Goal: Task Accomplishment & Management: Manage account settings

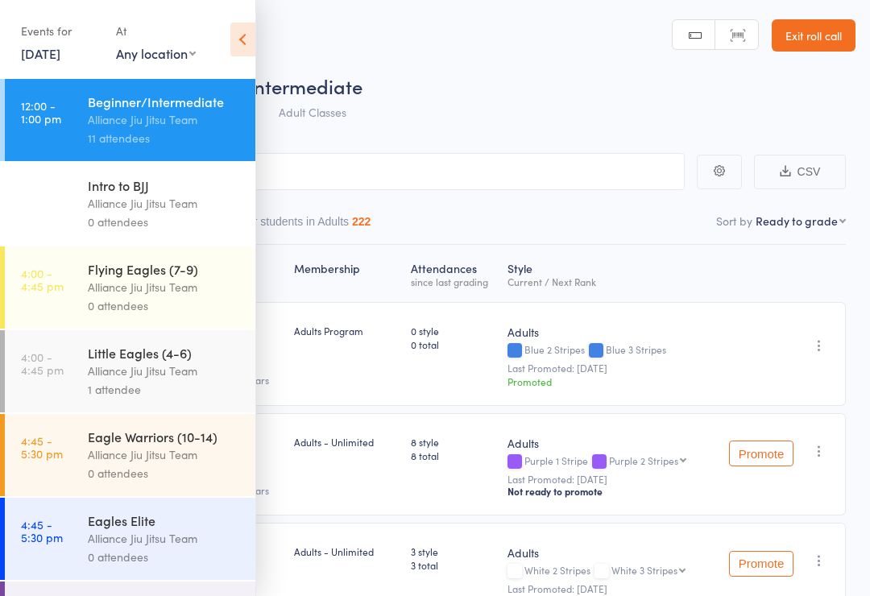
select select "9"
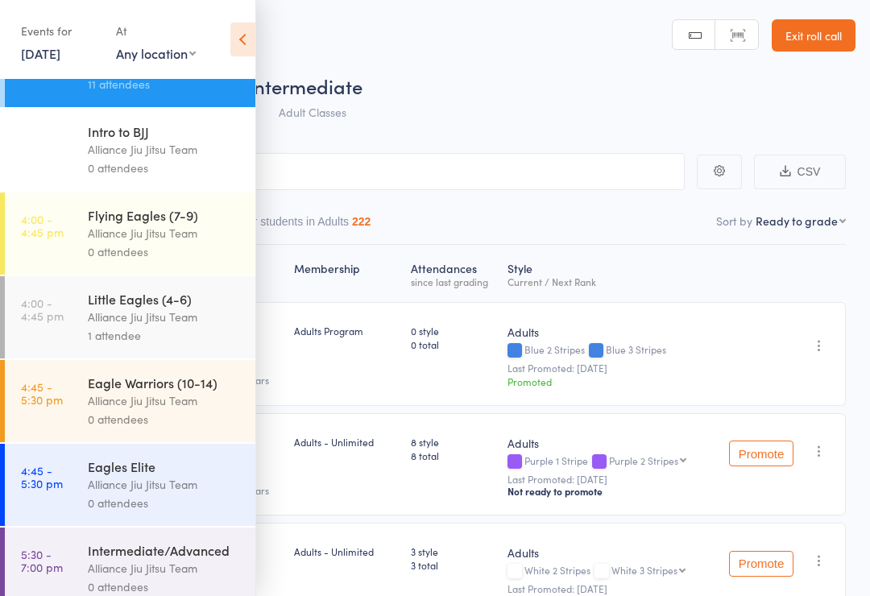
scroll to position [67, 0]
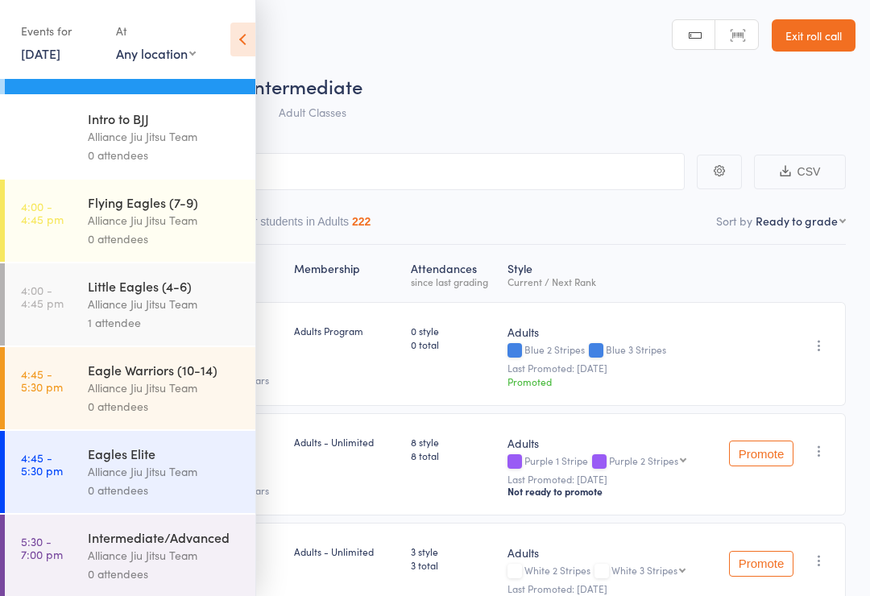
click at [601, 90] on div "Roll Call for Beginner/Intermediate" at bounding box center [455, 85] width 799 height 27
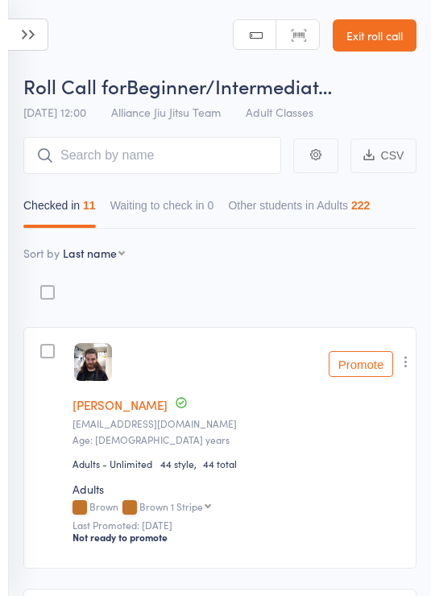
click at [39, 31] on icon at bounding box center [28, 35] width 40 height 32
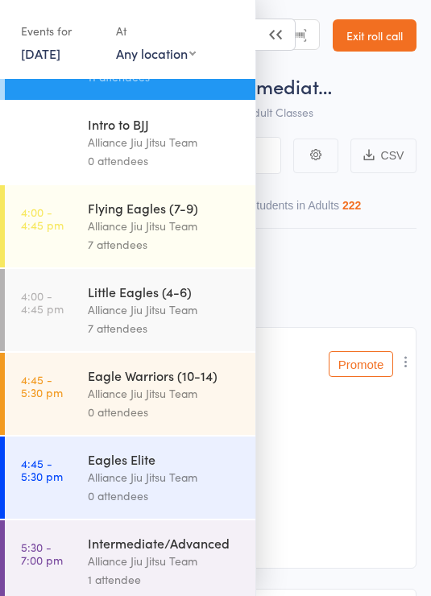
scroll to position [68, 0]
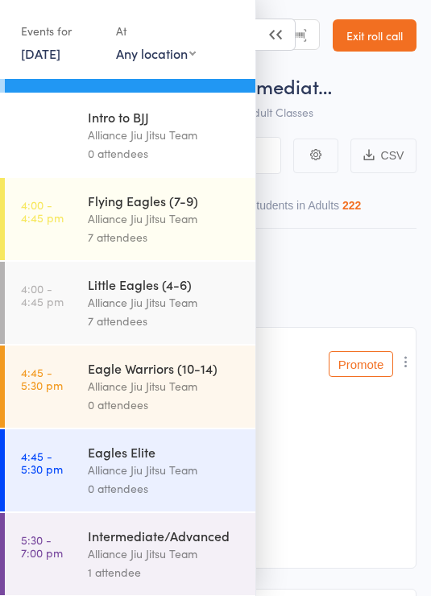
click at [195, 228] on div "Alliance Jiu Jitsu Team" at bounding box center [165, 218] width 154 height 19
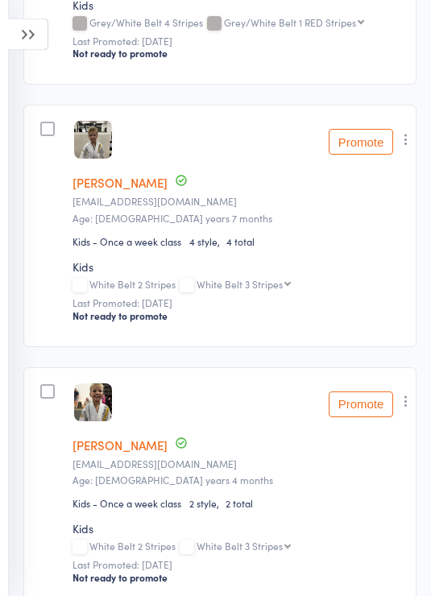
scroll to position [1007, 0]
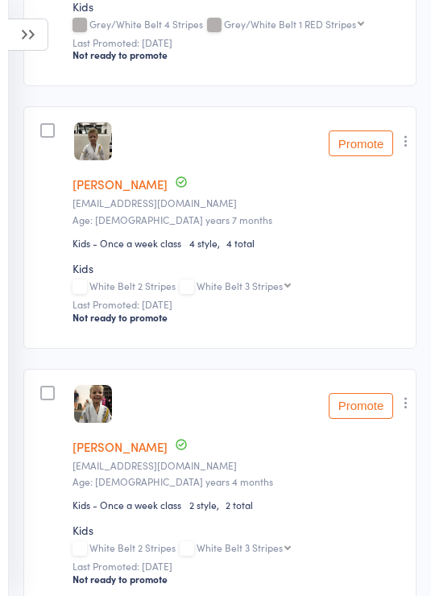
click at [415, 151] on button "button" at bounding box center [405, 140] width 19 height 19
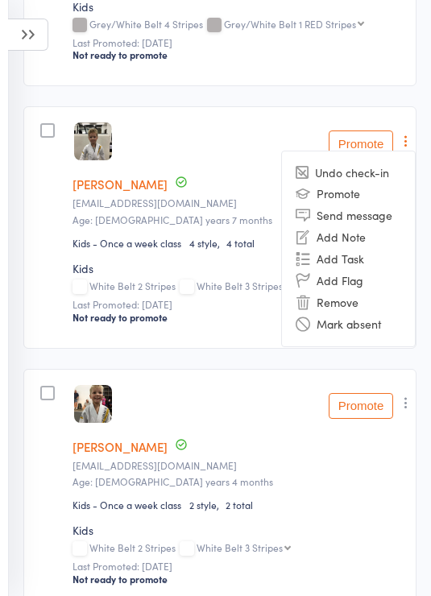
click at [347, 313] on li "Remove" at bounding box center [348, 303] width 133 height 22
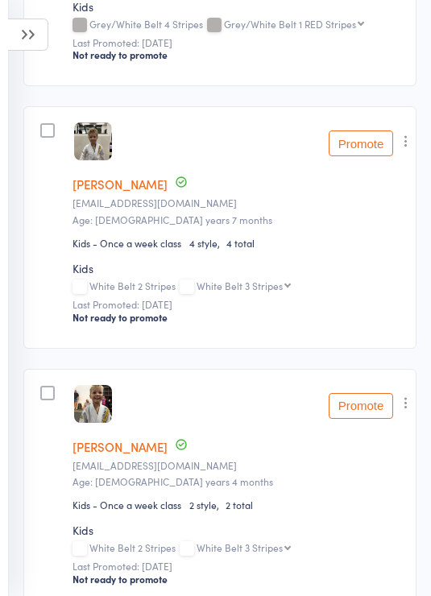
scroll to position [1032, 0]
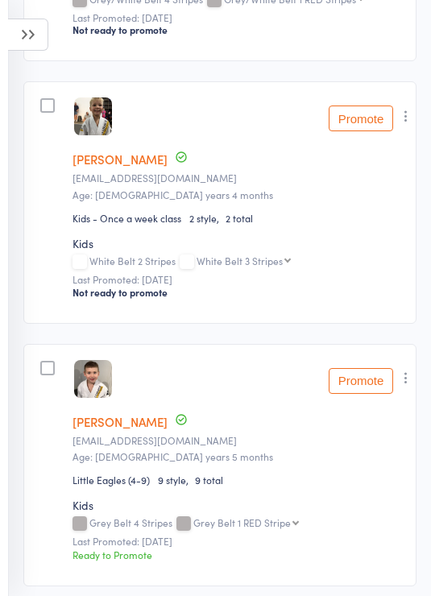
click at [414, 115] on icon "button" at bounding box center [406, 116] width 16 height 16
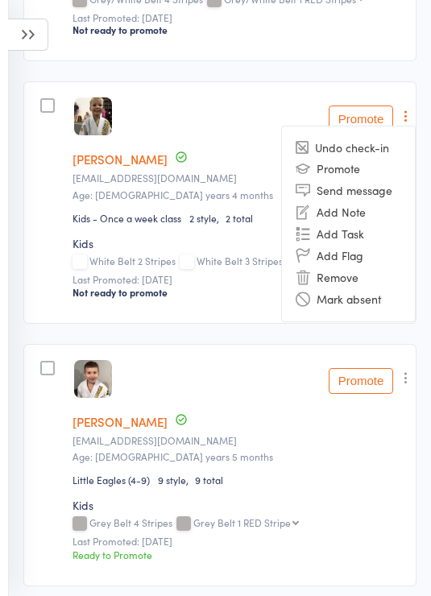
click at [352, 288] on li "Remove" at bounding box center [348, 278] width 133 height 22
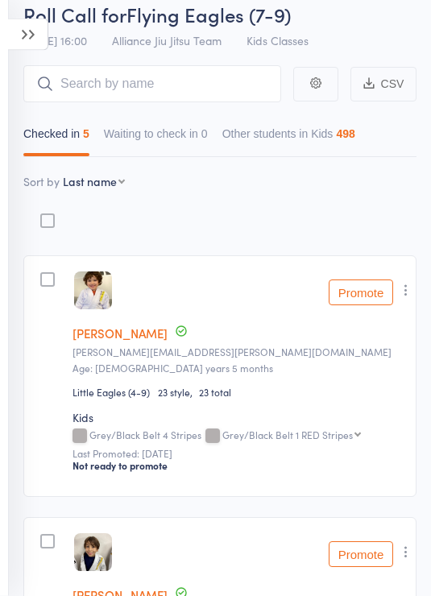
scroll to position [0, 0]
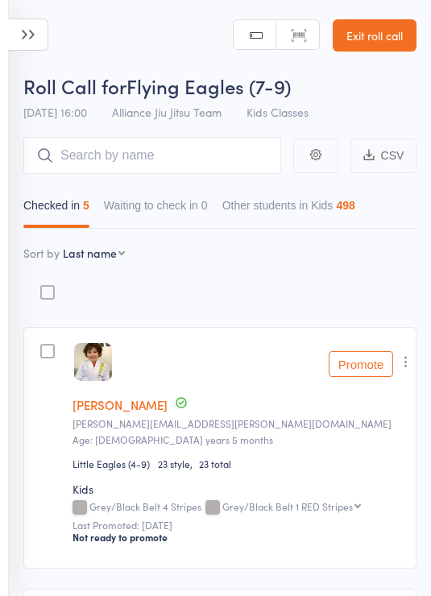
click at [28, 29] on icon at bounding box center [28, 35] width 40 height 32
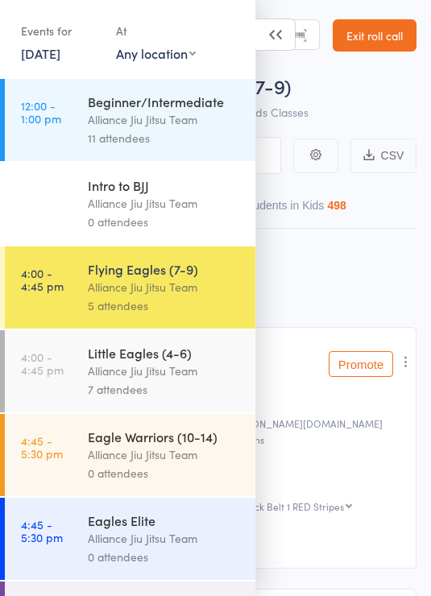
click at [201, 391] on div "7 attendees" at bounding box center [165, 389] width 154 height 19
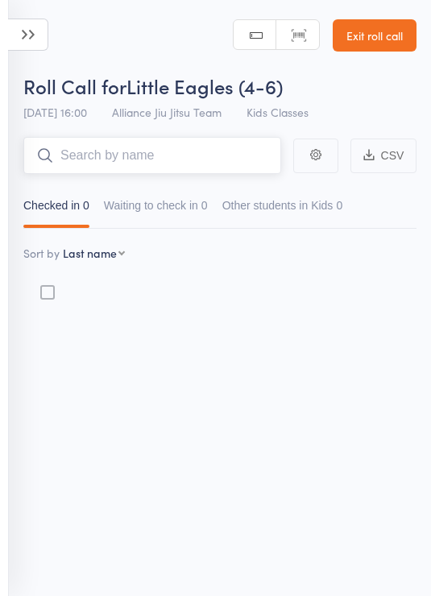
click at [198, 153] on input "search" at bounding box center [152, 155] width 258 height 37
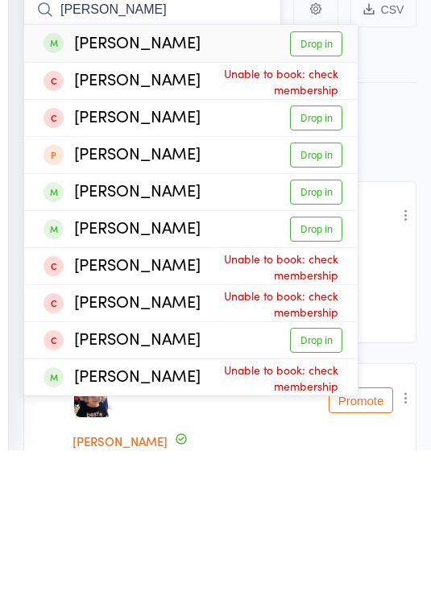
type input "Leo"
click at [329, 325] on link "Drop in" at bounding box center [316, 337] width 52 height 25
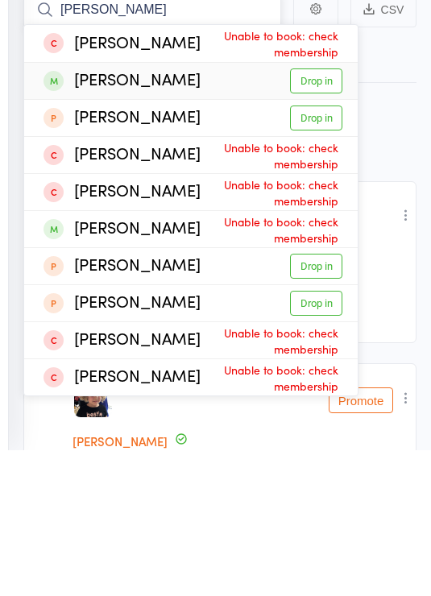
type input "Alec"
click at [333, 214] on link "Drop in" at bounding box center [316, 226] width 52 height 25
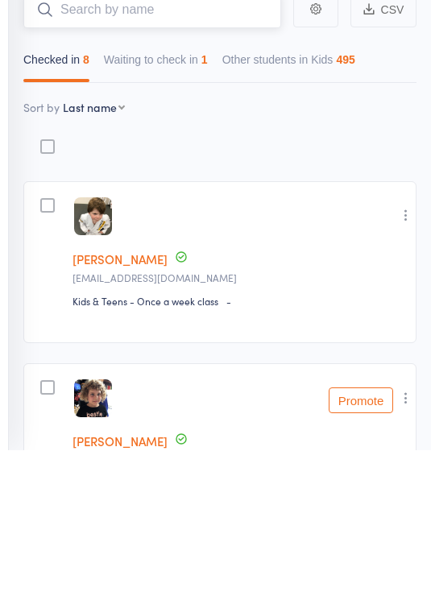
click at [176, 191] on button "Waiting to check in 1" at bounding box center [156, 209] width 104 height 37
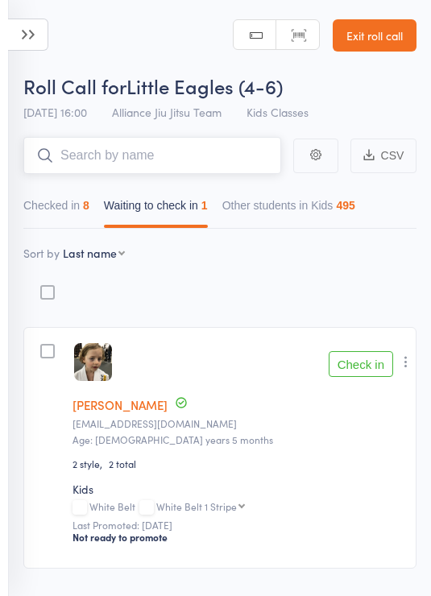
click at [71, 202] on button "Checked in 8" at bounding box center [56, 209] width 66 height 37
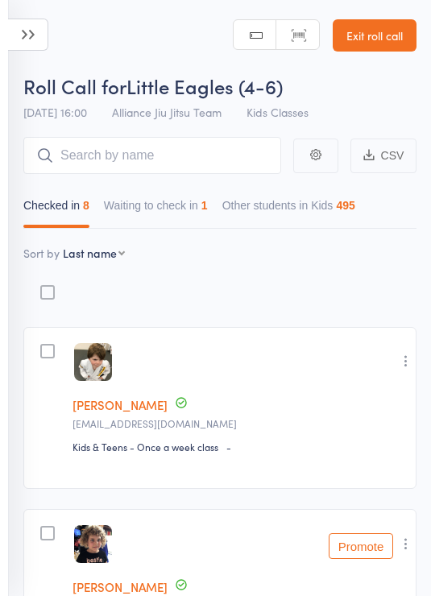
click at [38, 30] on icon at bounding box center [28, 35] width 40 height 32
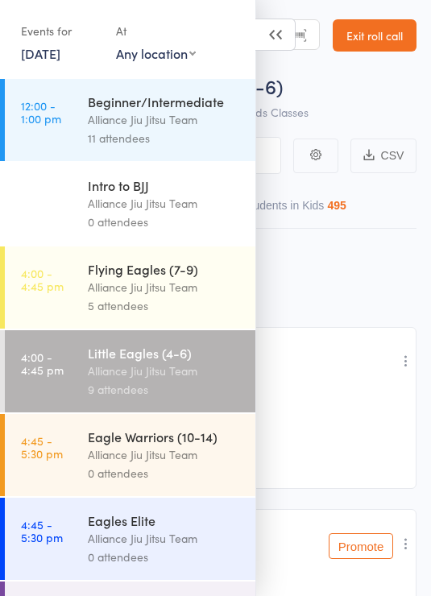
click at [206, 380] on div "Alliance Jiu Jitsu Team" at bounding box center [165, 371] width 154 height 19
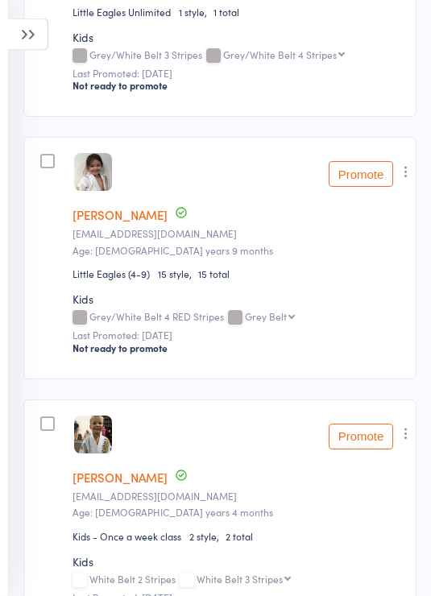
scroll to position [618, 0]
click at [407, 176] on icon "button" at bounding box center [406, 171] width 16 height 16
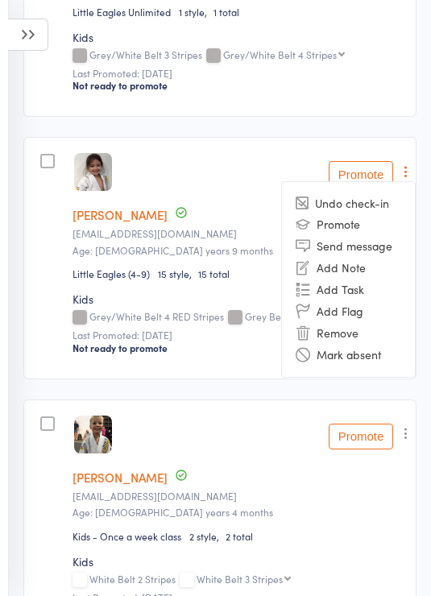
click at [352, 336] on li "Remove" at bounding box center [348, 333] width 133 height 22
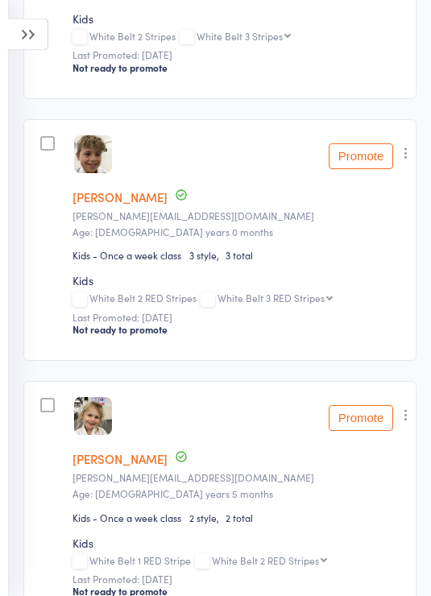
click at [407, 162] on icon "button" at bounding box center [406, 154] width 16 height 16
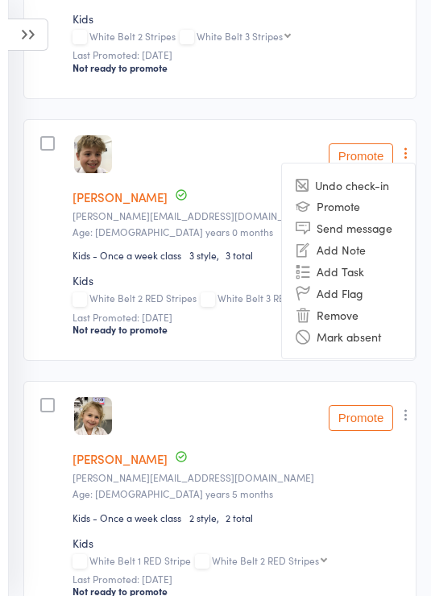
click at [347, 319] on li "Remove" at bounding box center [348, 315] width 133 height 22
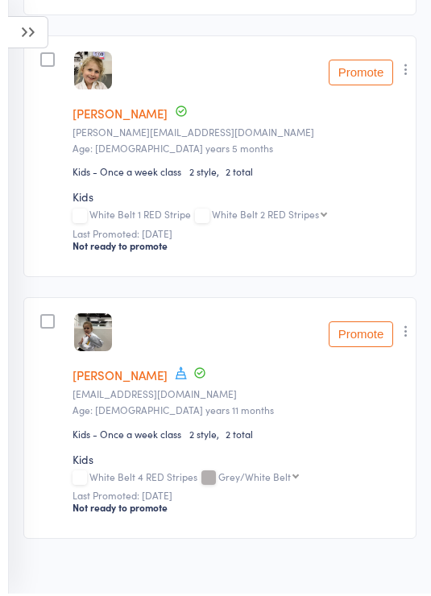
scroll to position [1421, 0]
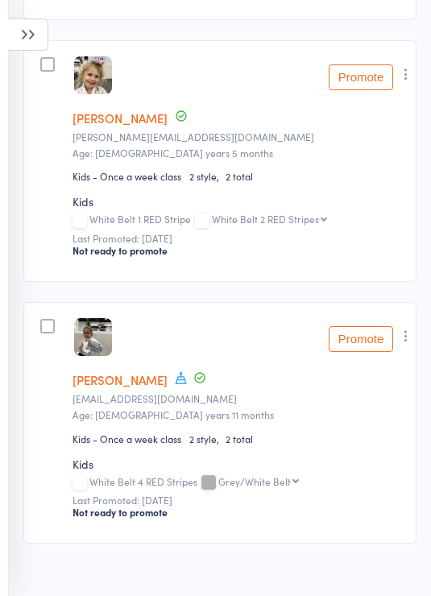
click at [410, 344] on icon "button" at bounding box center [406, 336] width 16 height 16
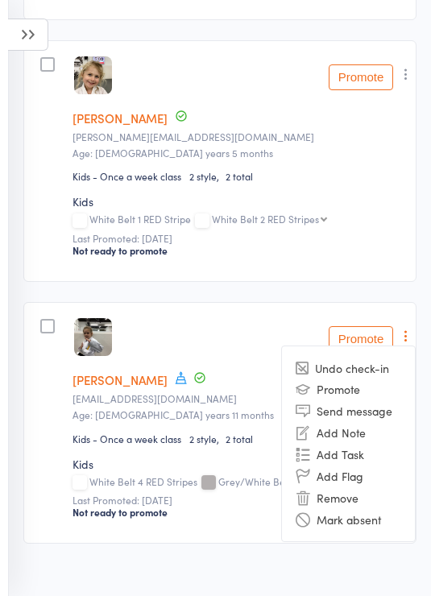
click at [345, 508] on li "Remove" at bounding box center [348, 497] width 133 height 22
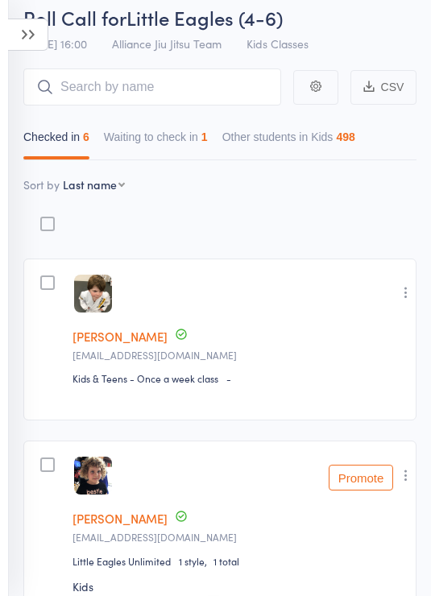
scroll to position [0, 0]
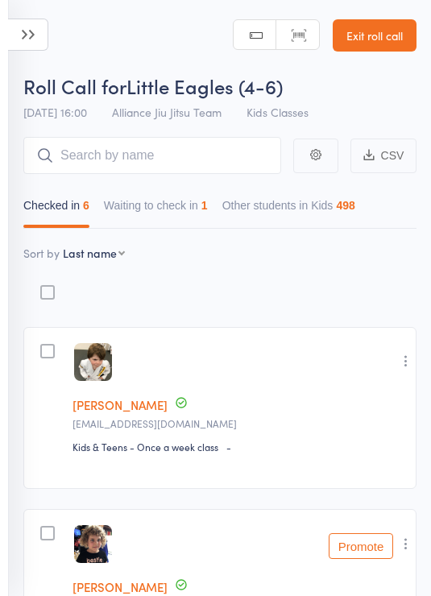
click at [45, 39] on icon at bounding box center [28, 35] width 40 height 32
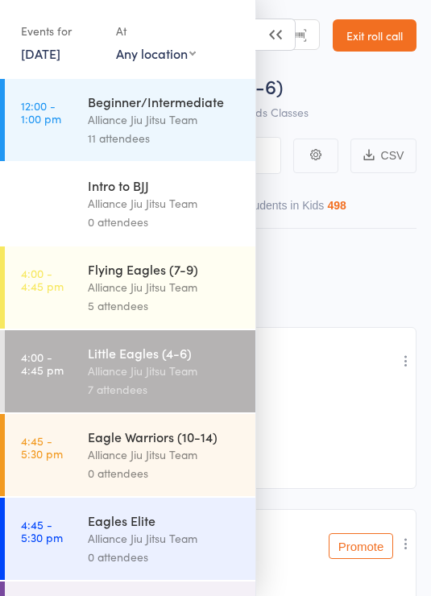
click at [190, 283] on div "Alliance Jiu Jitsu Team" at bounding box center [165, 287] width 154 height 19
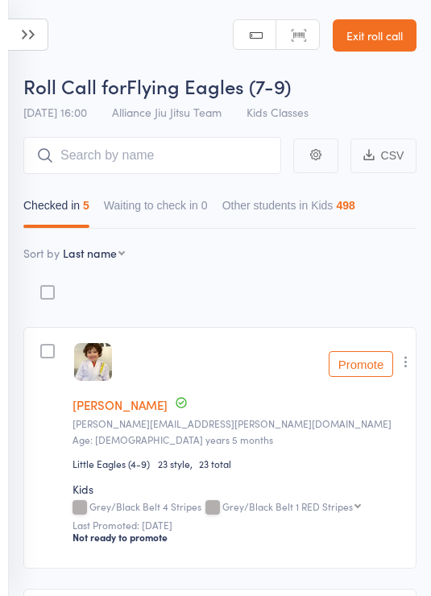
click at [218, 160] on input "search" at bounding box center [152, 155] width 258 height 37
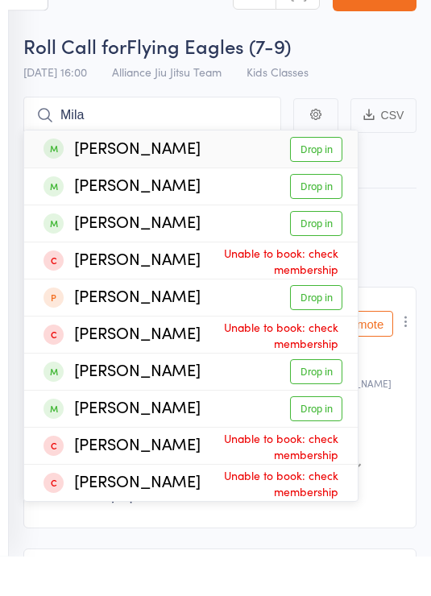
type input "Mila"
click at [319, 214] on link "Drop in" at bounding box center [316, 226] width 52 height 25
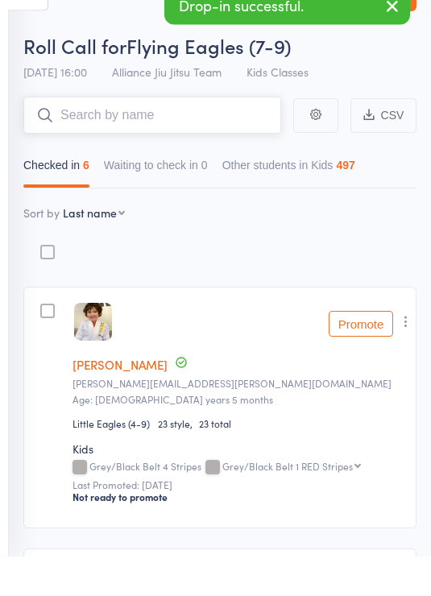
type input "B"
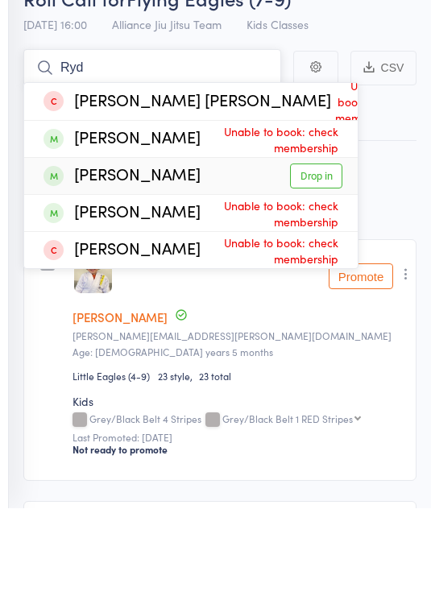
type input "Ryd"
click at [319, 251] on link "Drop in" at bounding box center [316, 263] width 52 height 25
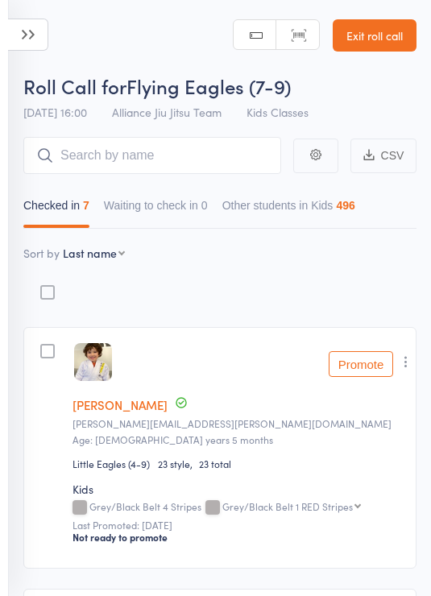
click at [42, 41] on icon at bounding box center [28, 35] width 40 height 32
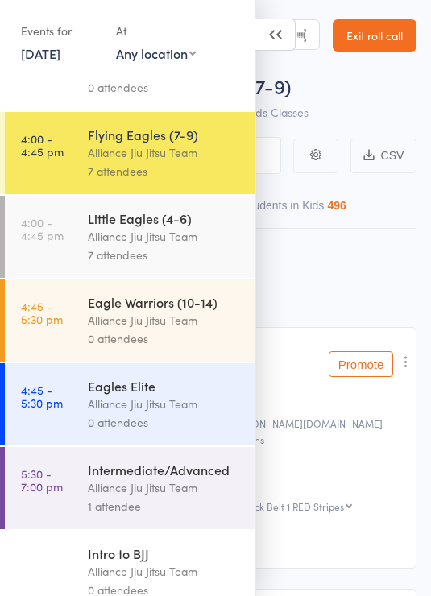
scroll to position [137, 0]
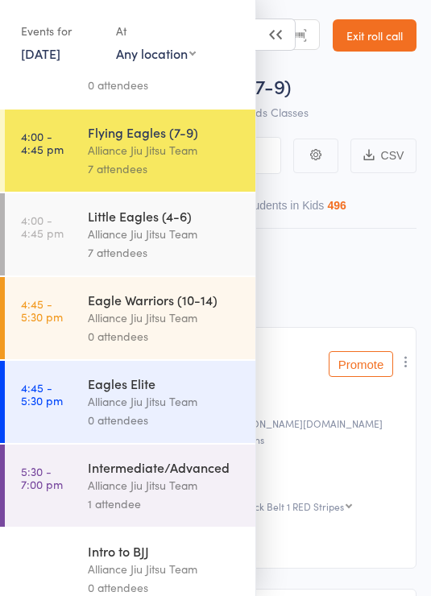
click at [185, 242] on div "Alliance Jiu Jitsu Team" at bounding box center [165, 234] width 154 height 19
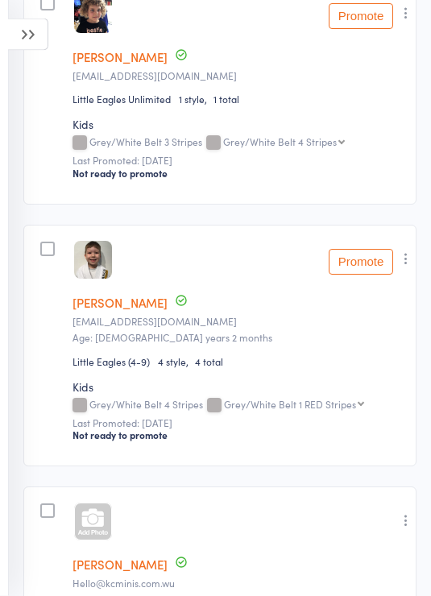
scroll to position [792, 0]
click at [406, 263] on icon "button" at bounding box center [406, 258] width 16 height 16
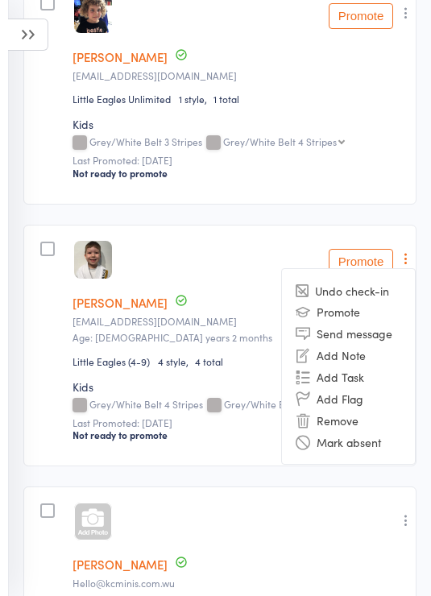
click at [345, 431] on li "Remove" at bounding box center [348, 420] width 133 height 22
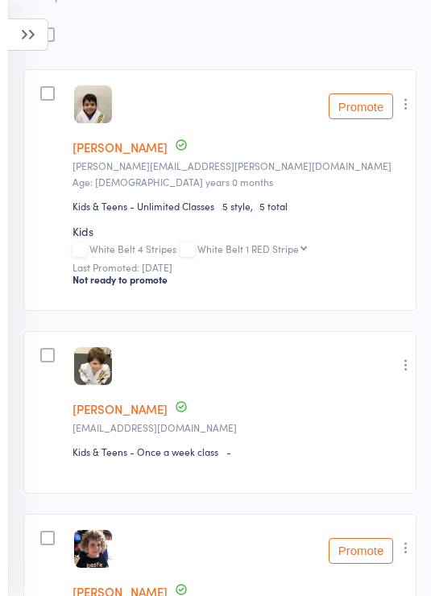
scroll to position [0, 0]
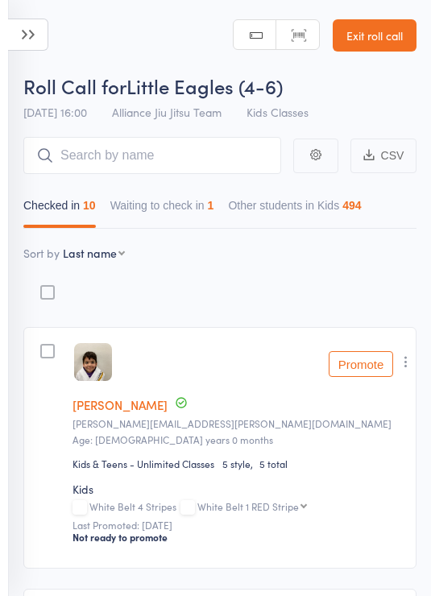
click at [34, 34] on icon at bounding box center [28, 35] width 40 height 32
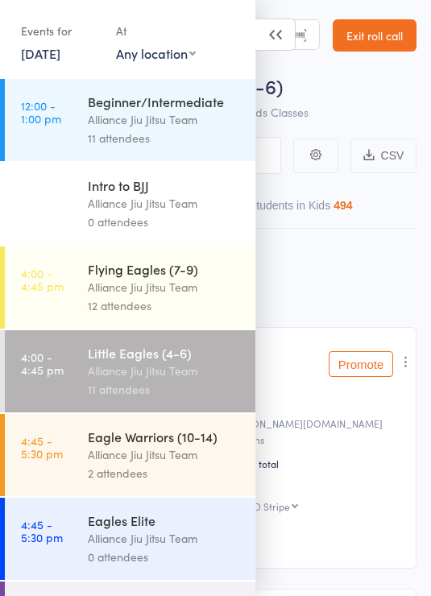
click at [188, 273] on div "Flying Eagles (7-9)" at bounding box center [165, 269] width 154 height 18
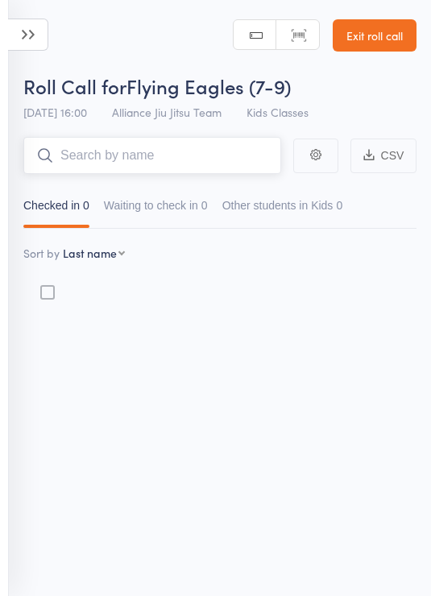
click at [152, 139] on input "search" at bounding box center [152, 155] width 258 height 37
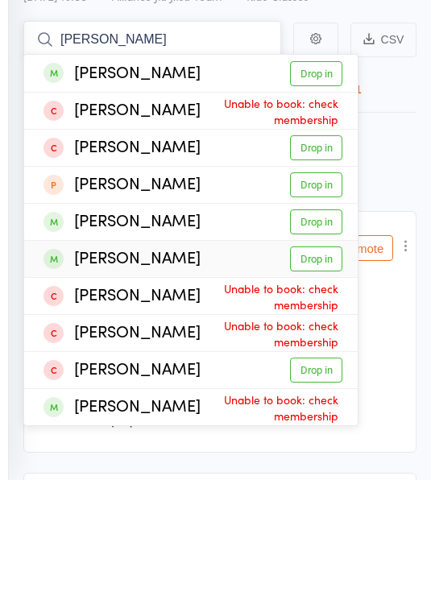
type input "Leo"
click at [318, 362] on link "Drop in" at bounding box center [316, 374] width 52 height 25
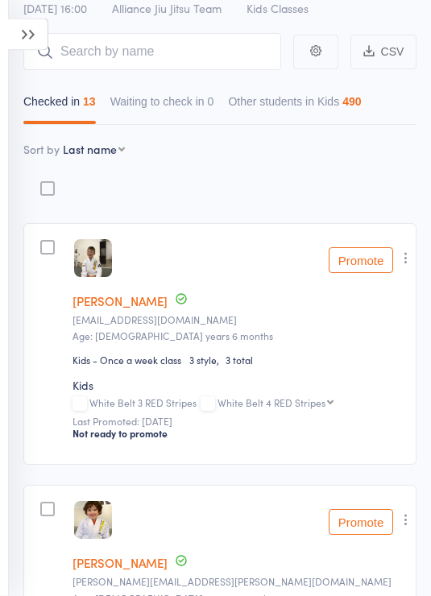
click at [117, 153] on select "First name Last name Birthday today? Behind on payments? Check in time Next pay…" at bounding box center [94, 150] width 62 height 16
select select "10"
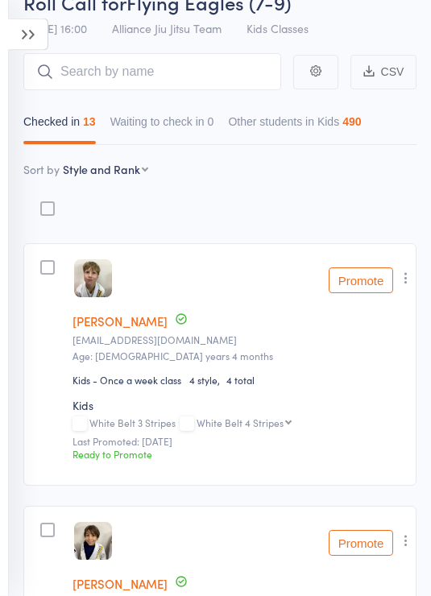
scroll to position [85, 0]
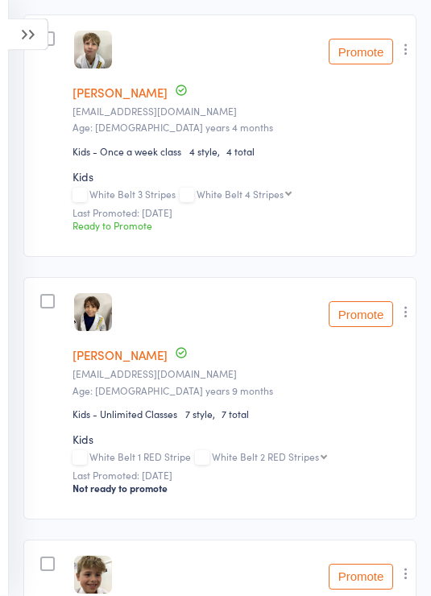
click at [416, 308] on button "button" at bounding box center [405, 312] width 19 height 19
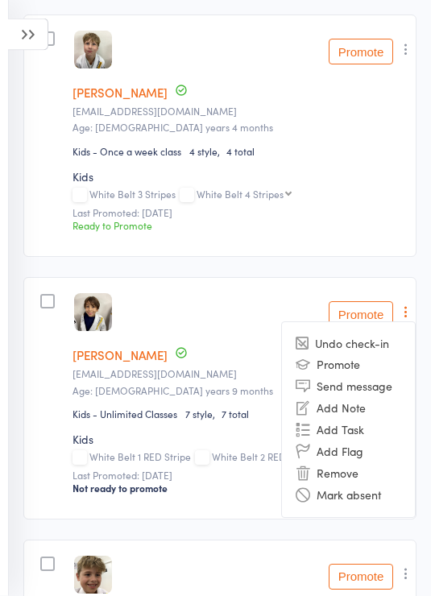
scroll to position [312, 0]
click at [385, 477] on li "Remove" at bounding box center [348, 473] width 133 height 22
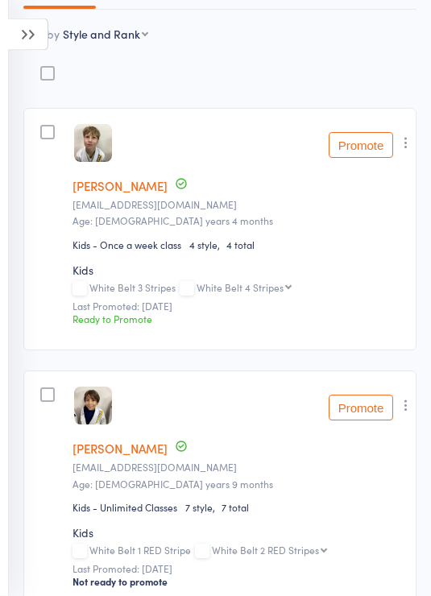
scroll to position [0, 0]
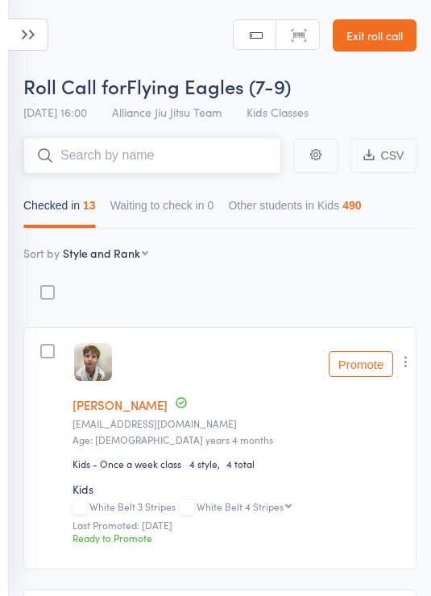
click at [182, 139] on input "search" at bounding box center [152, 155] width 258 height 37
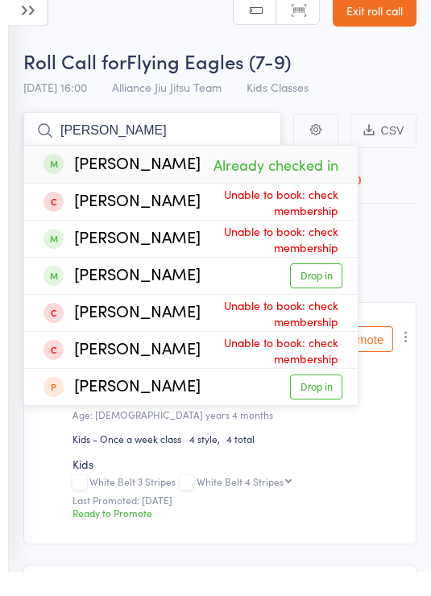
click at [408, 203] on nav "Checked in 13 Waiting to check in 0 Other students in Kids 490" at bounding box center [219, 209] width 407 height 37
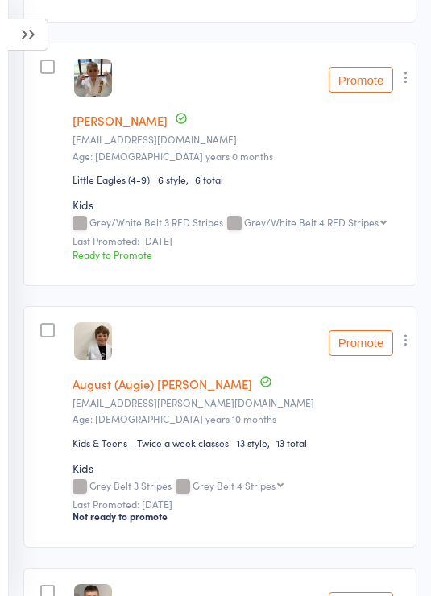
scroll to position [2642, 0]
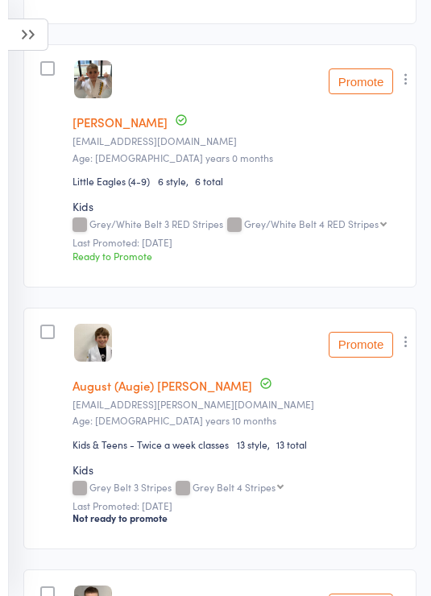
type input "Isabel"
click at [38, 41] on icon at bounding box center [28, 35] width 40 height 32
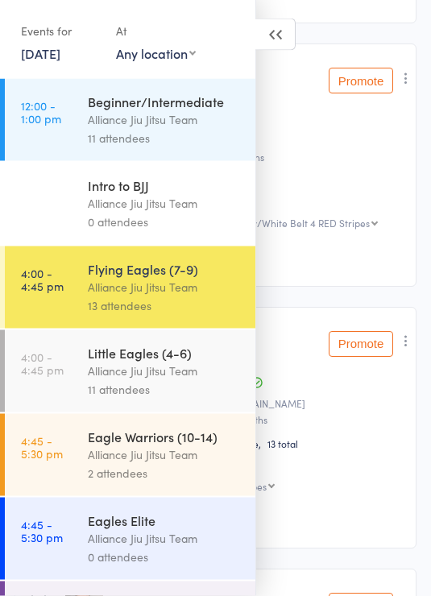
click at [195, 379] on div "Alliance Jiu Jitsu Team" at bounding box center [165, 371] width 154 height 19
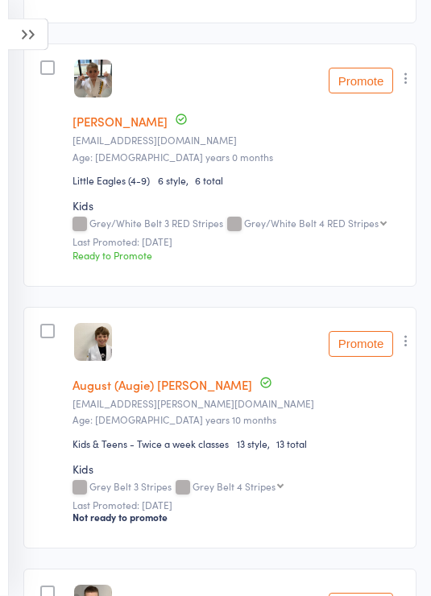
scroll to position [2643, 0]
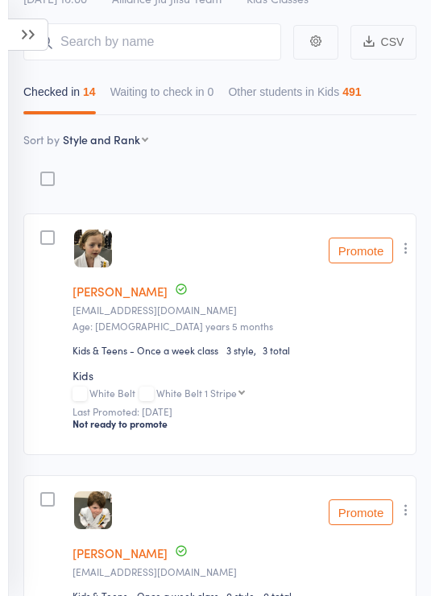
scroll to position [113, 0]
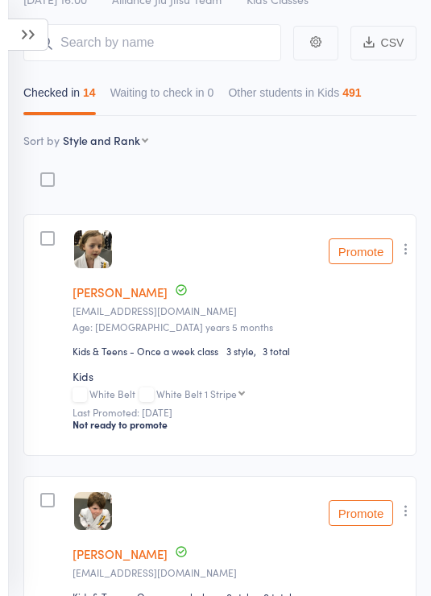
click at [28, 29] on icon at bounding box center [28, 35] width 40 height 32
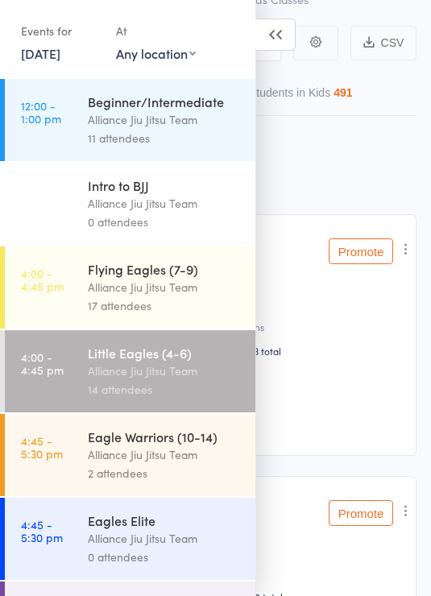
click at [193, 278] on div "Flying Eagles (7-9)" at bounding box center [165, 269] width 154 height 18
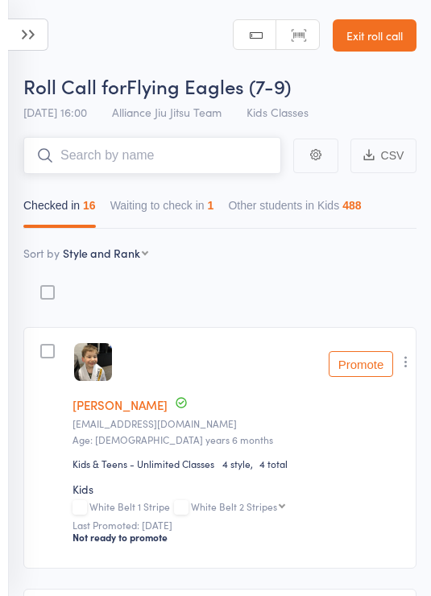
click at [191, 202] on button "Waiting to check in 1" at bounding box center [162, 209] width 104 height 37
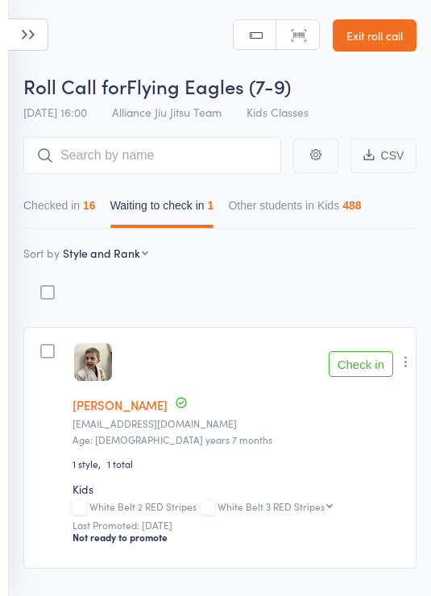
click at [377, 350] on member-row "edit Lucas McCarthy lucascare@pmcsoftware.com.au Age: 7 years 7 months 1 style …" at bounding box center [219, 448] width 393 height 242
click at [376, 376] on button "Check in" at bounding box center [361, 364] width 64 height 26
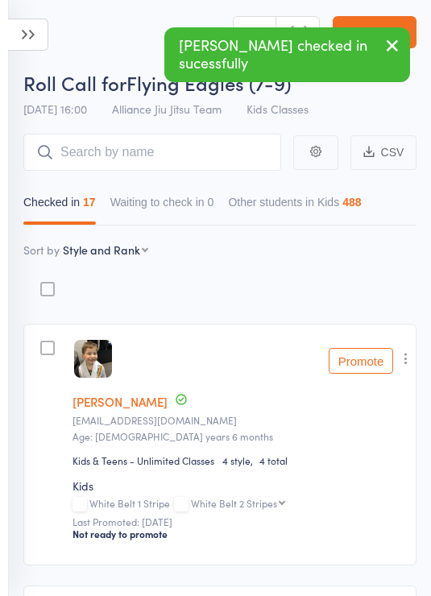
scroll to position [5, 0]
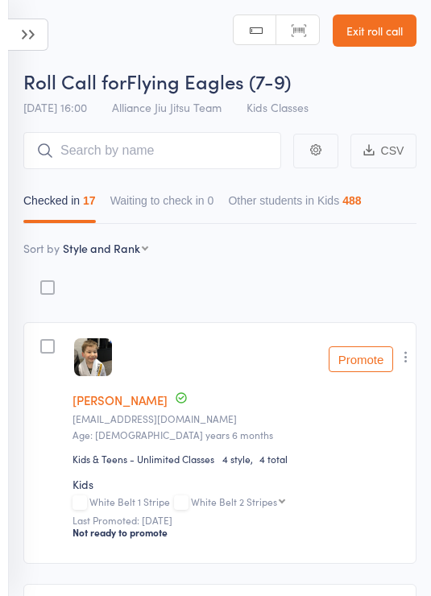
click at [416, 362] on button "button" at bounding box center [405, 356] width 19 height 19
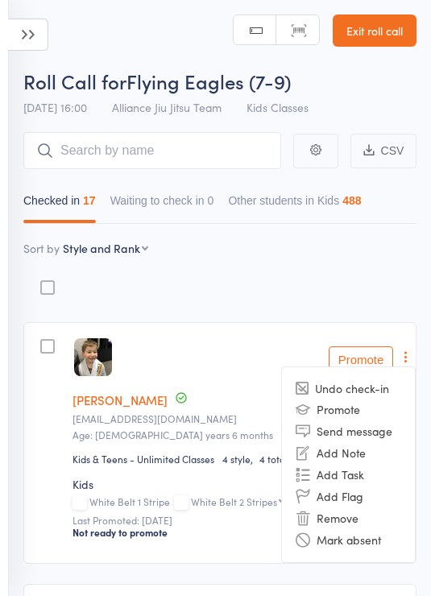
click at [378, 519] on li "Remove" at bounding box center [348, 518] width 133 height 22
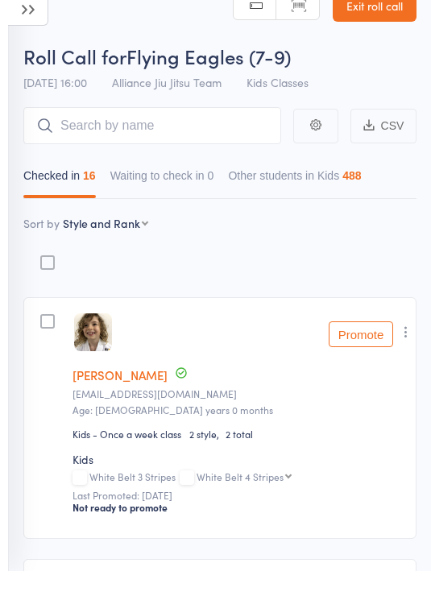
scroll to position [30, 0]
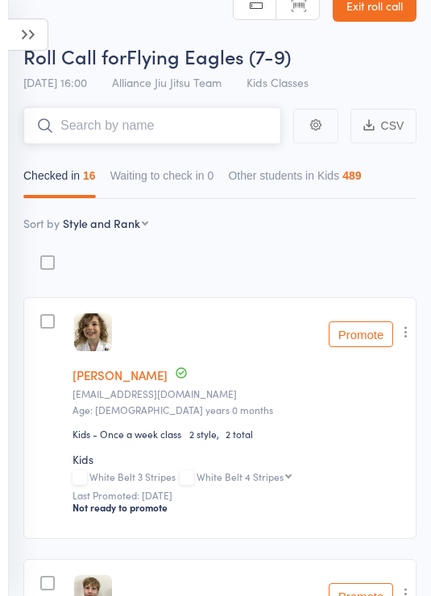
click at [198, 115] on input "search" at bounding box center [152, 125] width 258 height 37
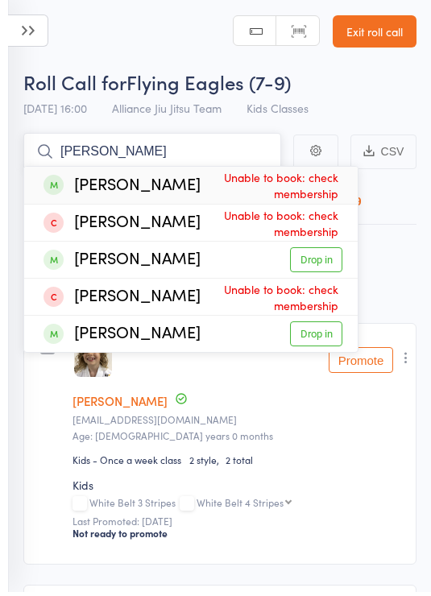
scroll to position [0, 0]
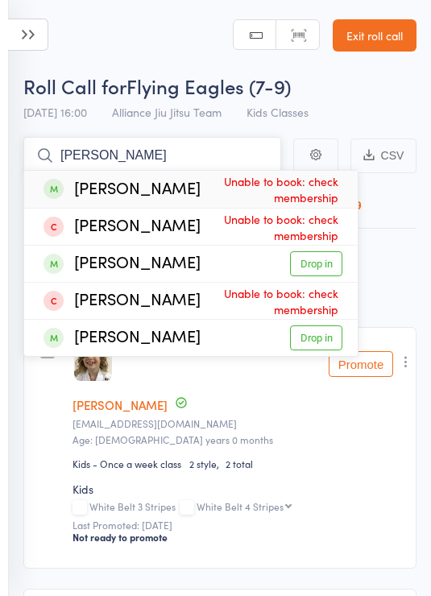
type input "Elias"
click at [377, 34] on link "Exit roll call" at bounding box center [375, 35] width 84 height 32
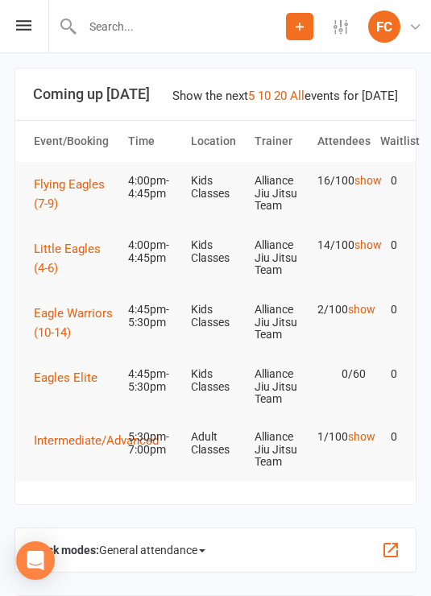
click at [75, 192] on button "Flying Eagles (7-9)" at bounding box center [74, 194] width 80 height 39
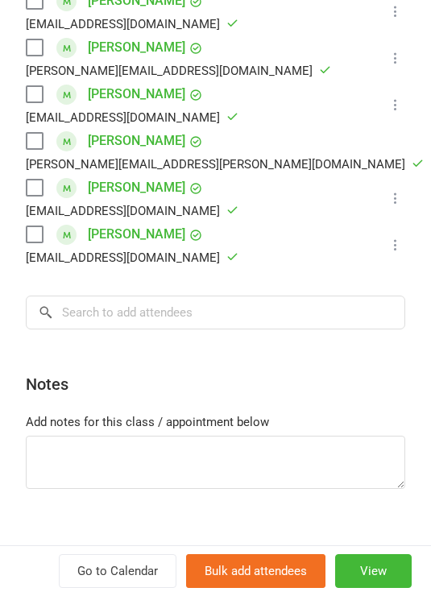
scroll to position [873, 0]
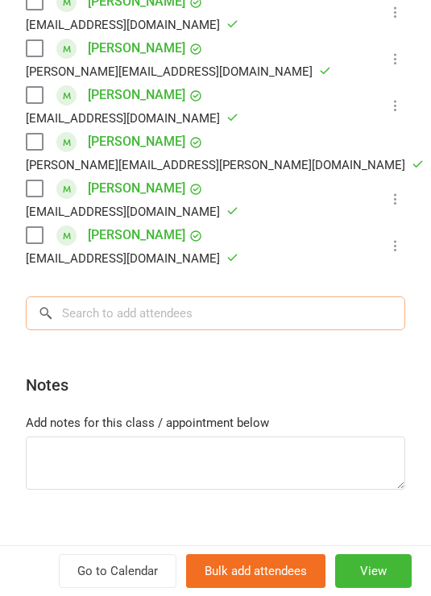
click at [277, 296] on input "search" at bounding box center [215, 313] width 379 height 34
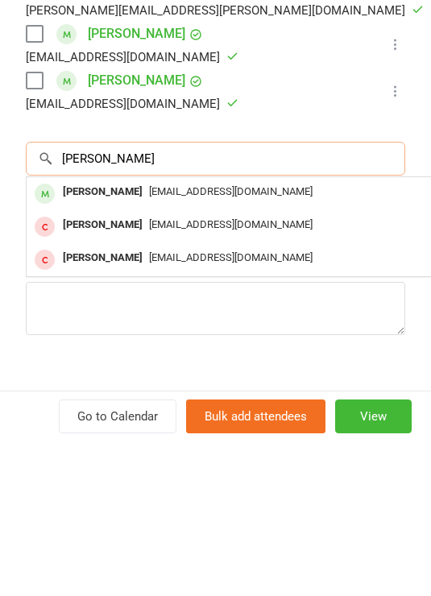
type input "[PERSON_NAME]"
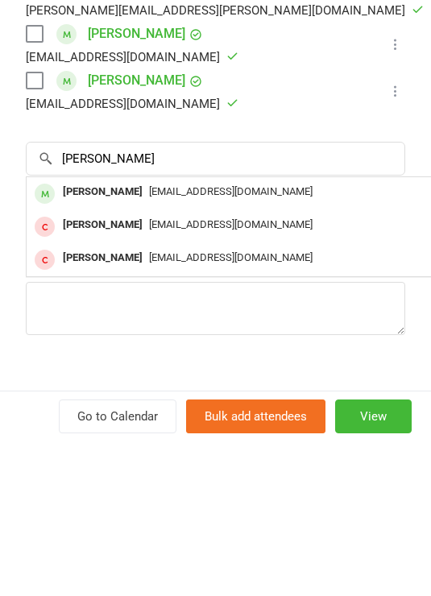
click at [294, 332] on div "[PERSON_NAME] [EMAIL_ADDRESS][DOMAIN_NAME]" at bounding box center [268, 348] width 482 height 33
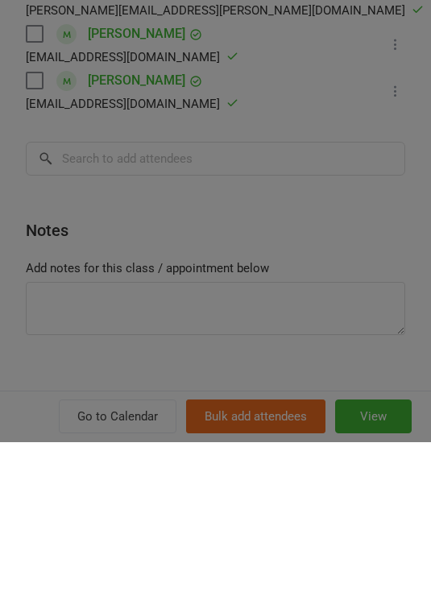
scroll to position [155, 0]
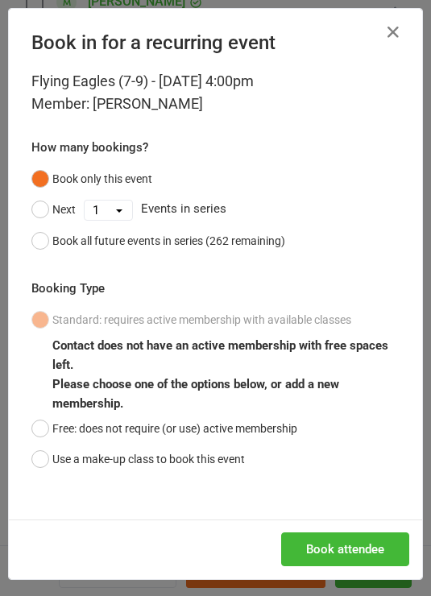
click at [43, 428] on button "Free: does not require (or use) active membership" at bounding box center [164, 428] width 266 height 31
click at [363, 540] on button "Book attendee" at bounding box center [345, 549] width 128 height 34
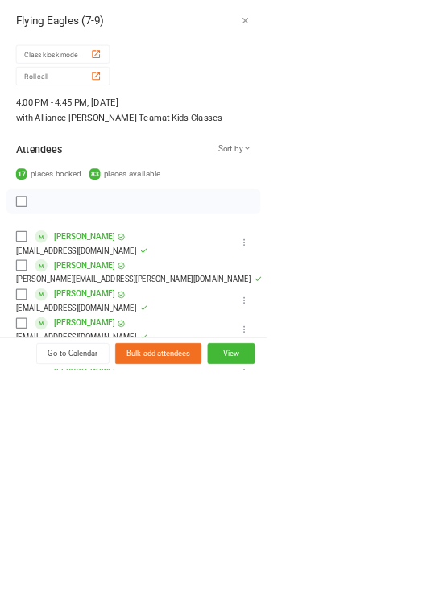
scroll to position [154, 0]
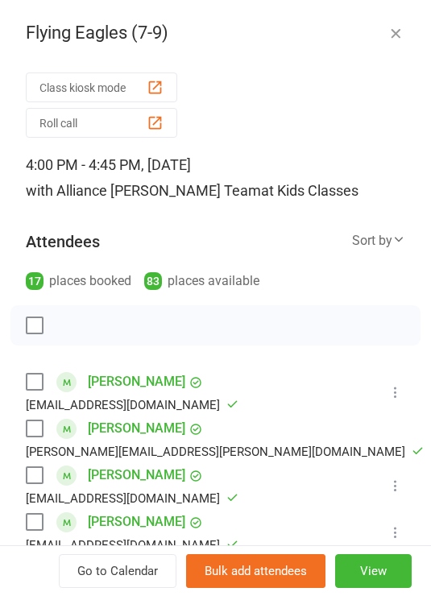
click at [121, 137] on button "Roll call" at bounding box center [101, 123] width 151 height 30
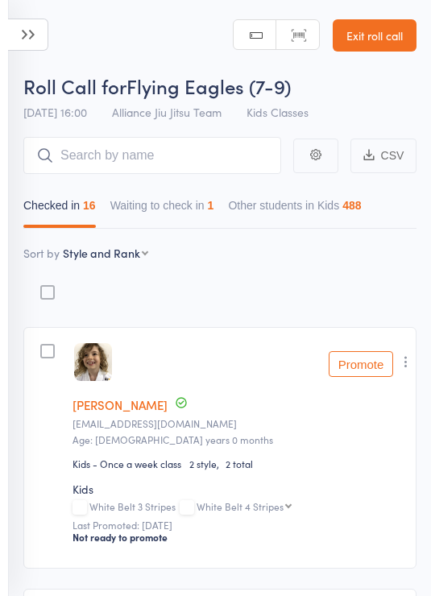
click at [195, 215] on button "Waiting to check in 1" at bounding box center [162, 209] width 104 height 37
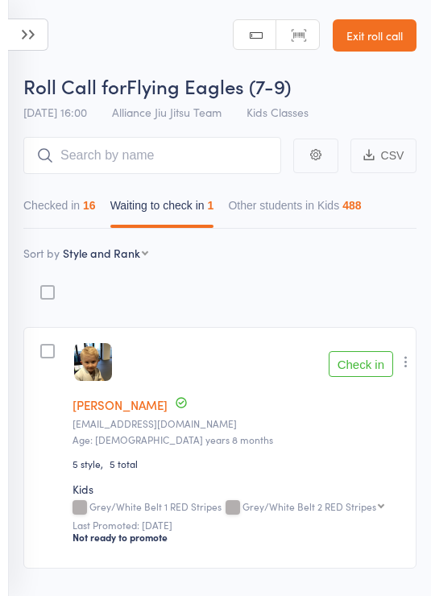
click at [362, 367] on button "Check in" at bounding box center [361, 364] width 64 height 26
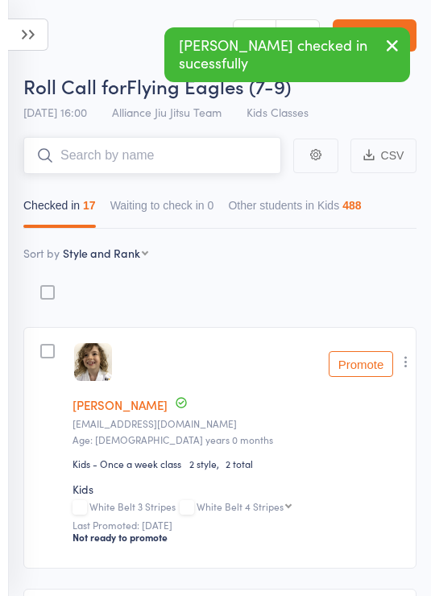
click at [181, 153] on input "search" at bounding box center [152, 155] width 258 height 37
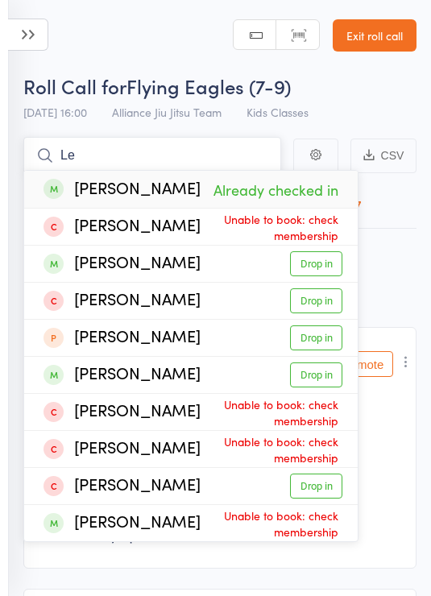
type input "L"
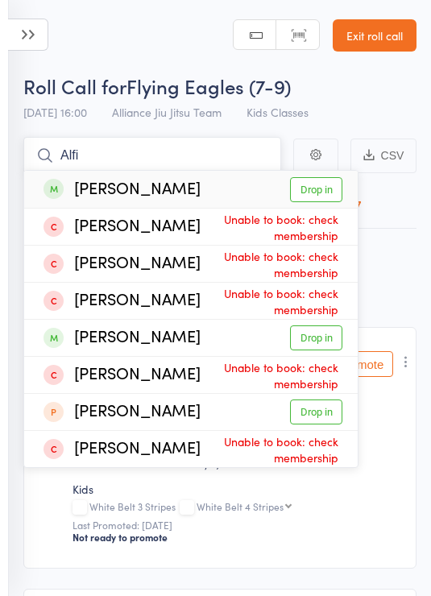
type input "Alfi"
click at [314, 191] on link "Drop in" at bounding box center [316, 189] width 52 height 25
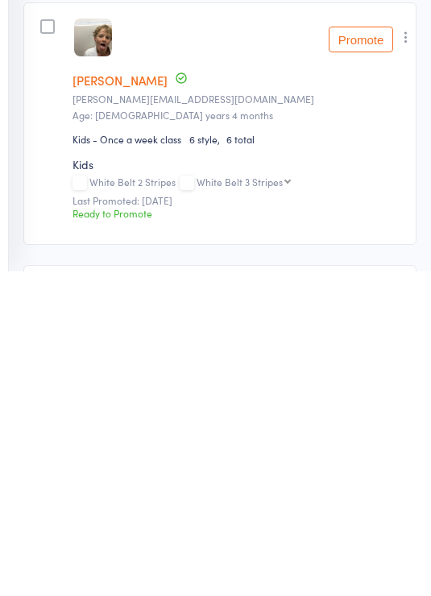
scroll to position [14, 0]
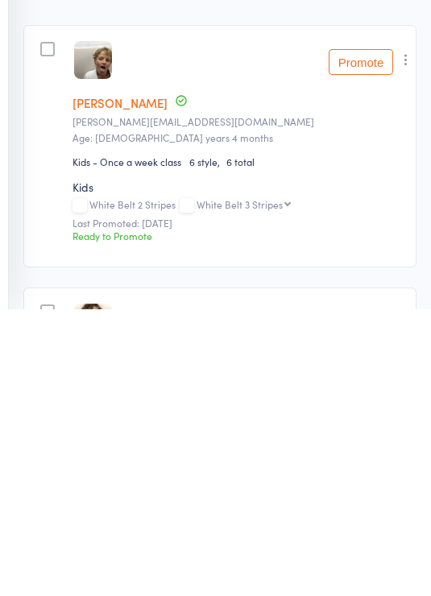
click at [404, 339] on icon "button" at bounding box center [406, 347] width 16 height 16
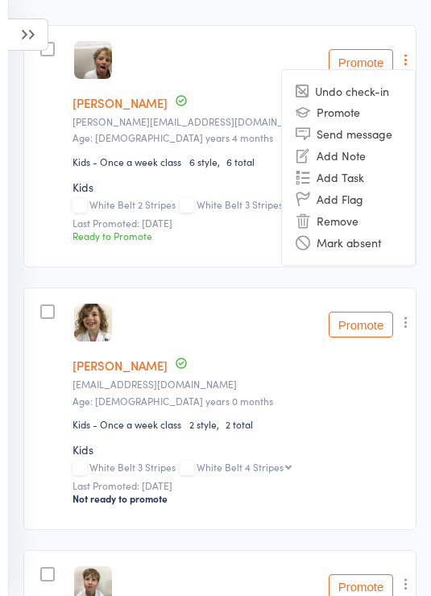
click at [374, 227] on li "Remove" at bounding box center [348, 221] width 133 height 22
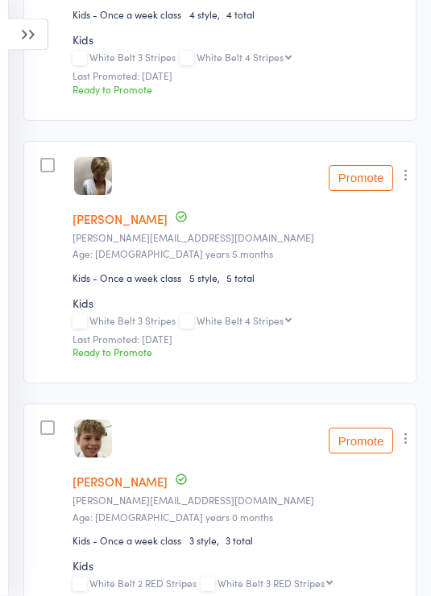
scroll to position [710, 0]
click at [412, 185] on button "button" at bounding box center [405, 175] width 19 height 19
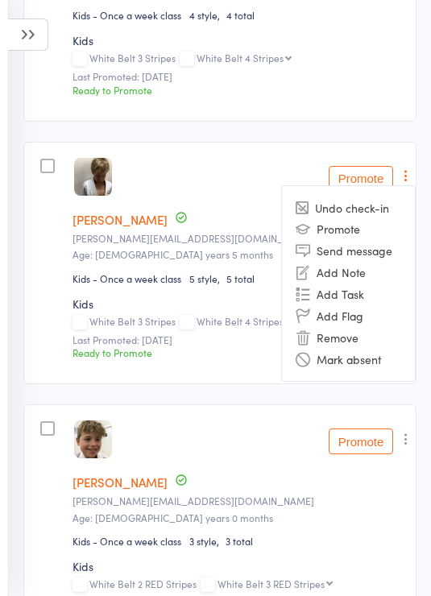
click at [372, 348] on li "Remove" at bounding box center [348, 337] width 133 height 22
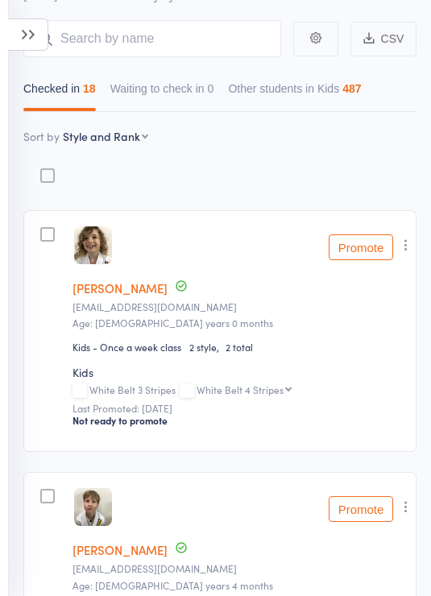
scroll to position [0, 0]
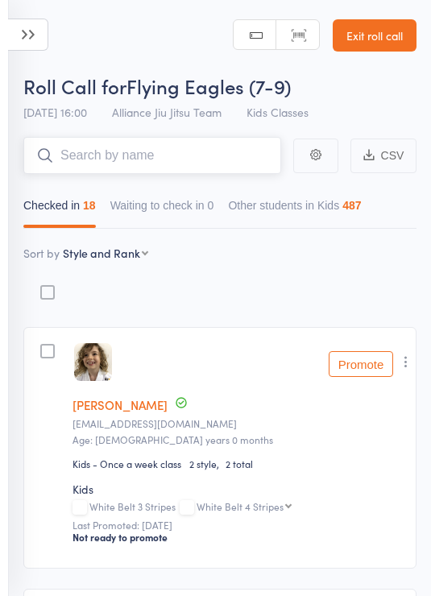
click at [192, 156] on input "search" at bounding box center [152, 155] width 258 height 37
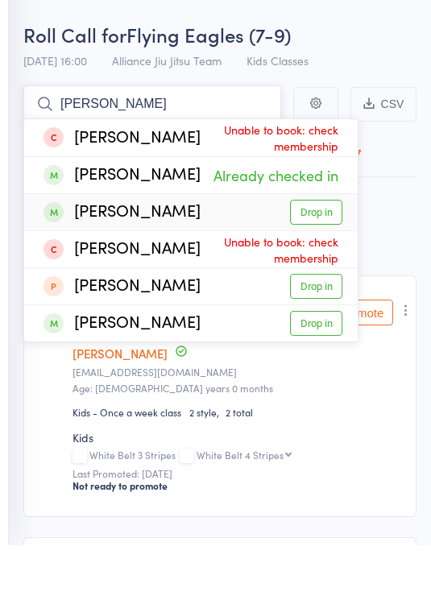
type input "Nilso"
click at [327, 251] on link "Drop in" at bounding box center [316, 263] width 52 height 25
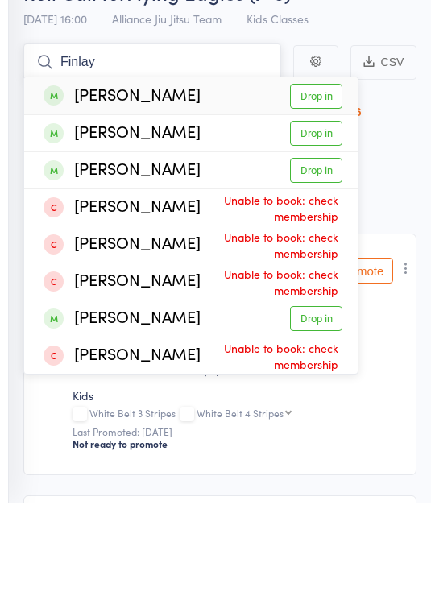
type input "Finlay"
click at [327, 251] on link "Drop in" at bounding box center [316, 263] width 52 height 25
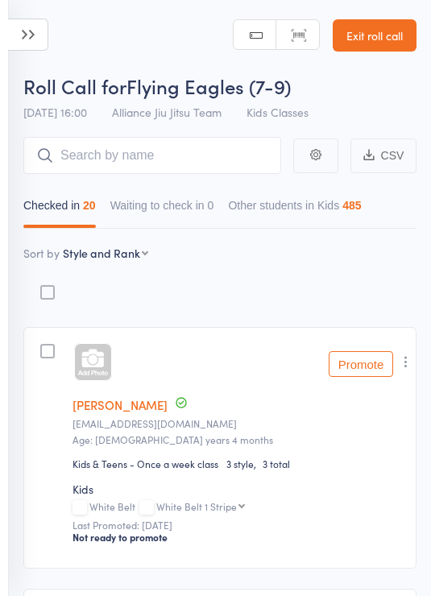
click at [136, 259] on select "First name Last name Birthday today? Behind on payments? Check in time Next pay…" at bounding box center [105, 253] width 85 height 16
select select "9"
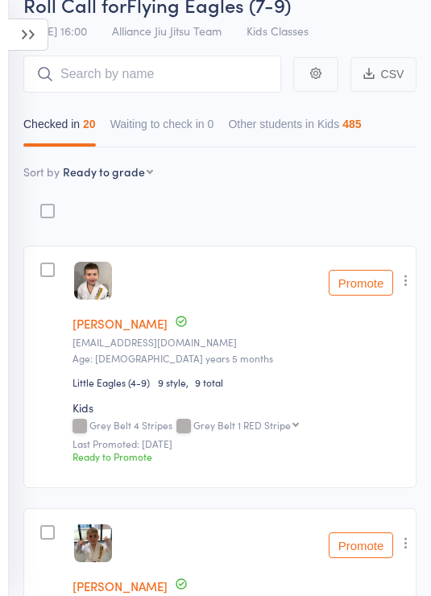
scroll to position [87, 0]
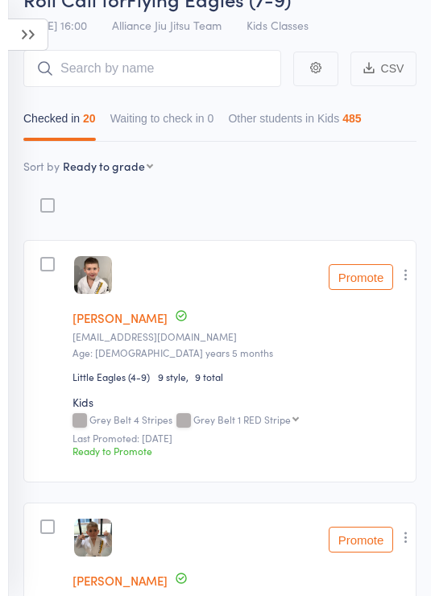
click at [365, 267] on button "Promote" at bounding box center [361, 277] width 64 height 26
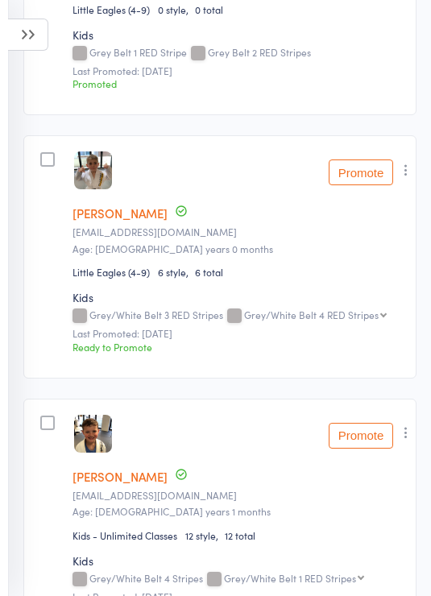
scroll to position [445, 0]
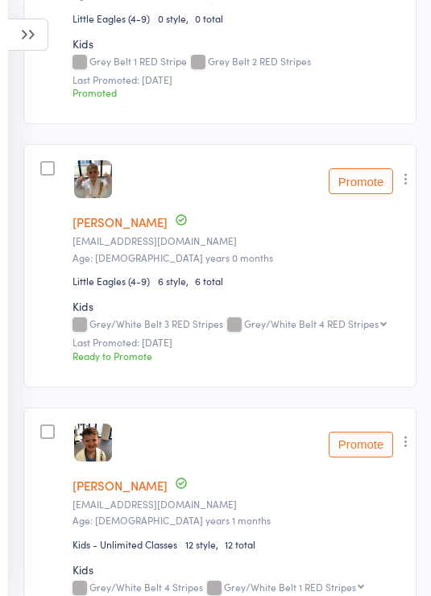
click at [365, 174] on button "Promote" at bounding box center [361, 181] width 64 height 26
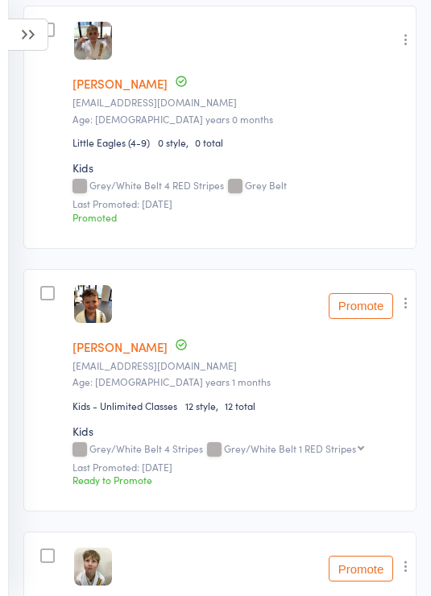
scroll to position [622, 0]
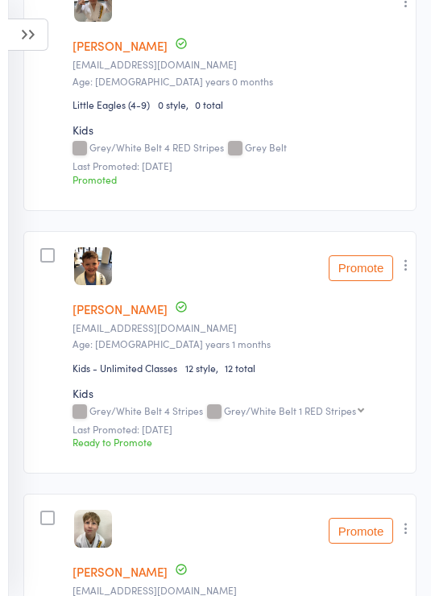
click at [366, 275] on button "Promote" at bounding box center [361, 268] width 64 height 26
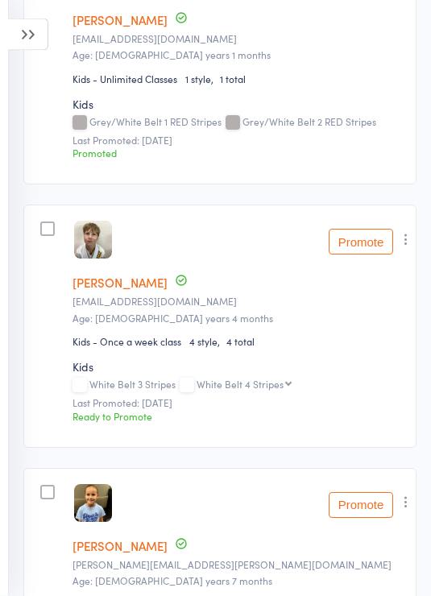
scroll to position [936, 0]
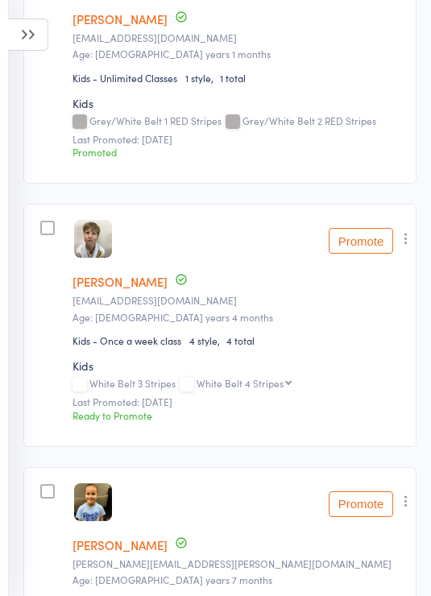
click at [360, 250] on button "Promote" at bounding box center [361, 241] width 64 height 26
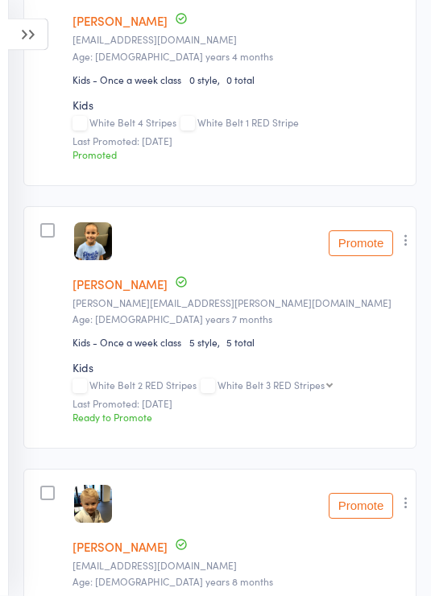
scroll to position [1173, 0]
click at [364, 250] on button "Promote" at bounding box center [361, 243] width 64 height 26
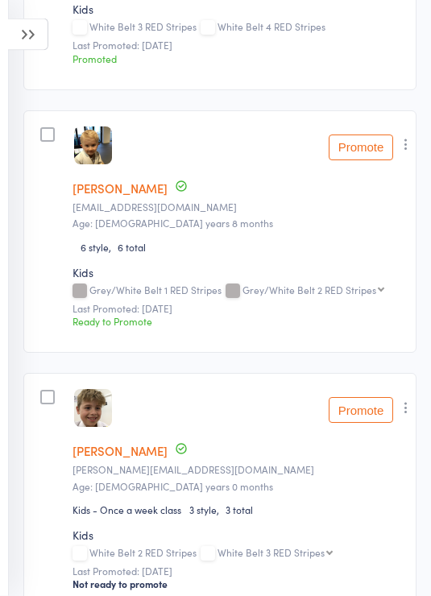
scroll to position [1556, 0]
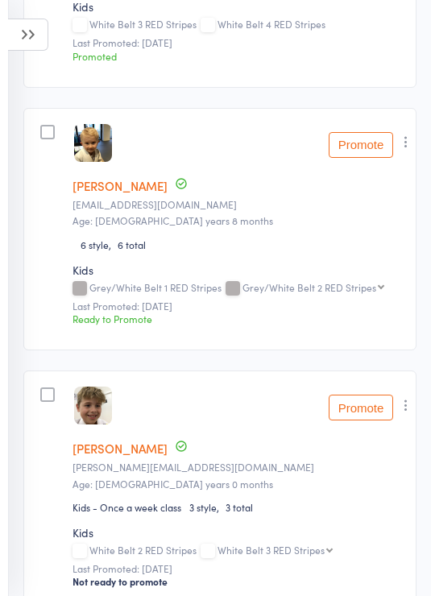
click at [371, 153] on button "Promote" at bounding box center [361, 145] width 64 height 26
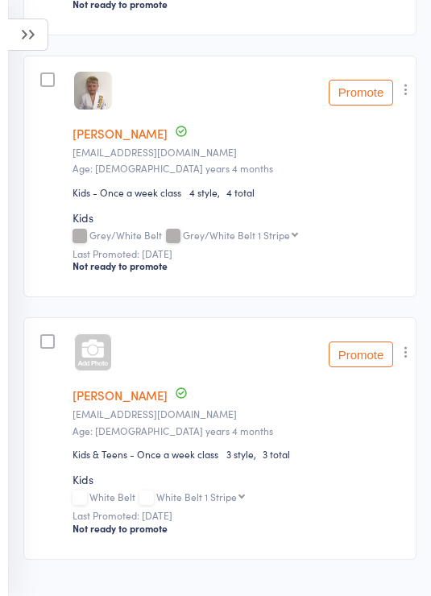
scroll to position [5023, 0]
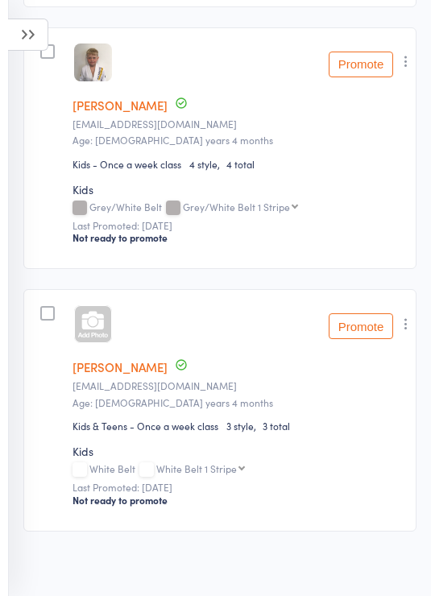
click at [358, 339] on button "Promote" at bounding box center [361, 326] width 64 height 26
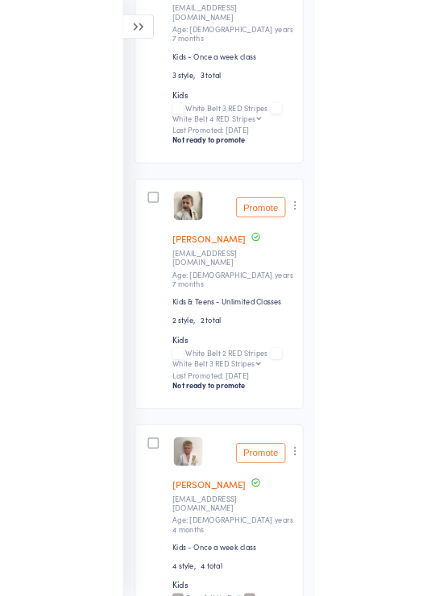
scroll to position [5048, 0]
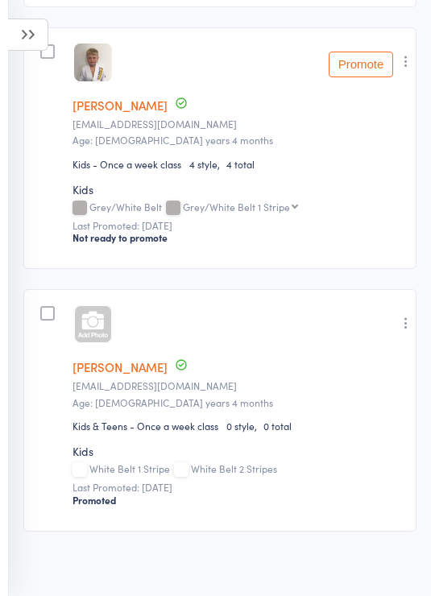
click at [123, 362] on link "[PERSON_NAME]" at bounding box center [119, 366] width 95 height 17
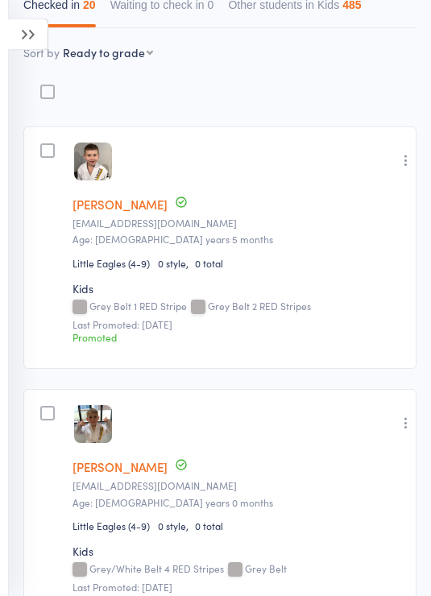
scroll to position [0, 0]
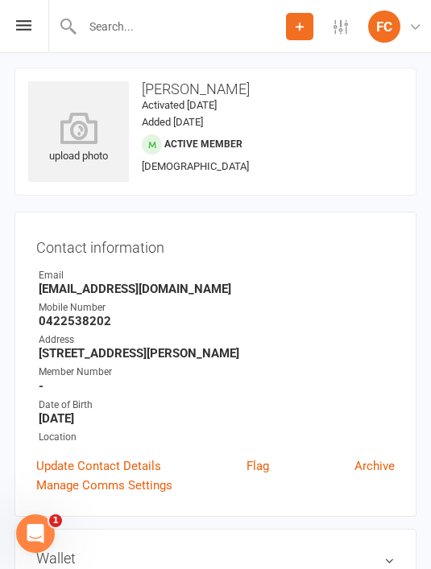
click at [77, 129] on icon at bounding box center [78, 128] width 101 height 32
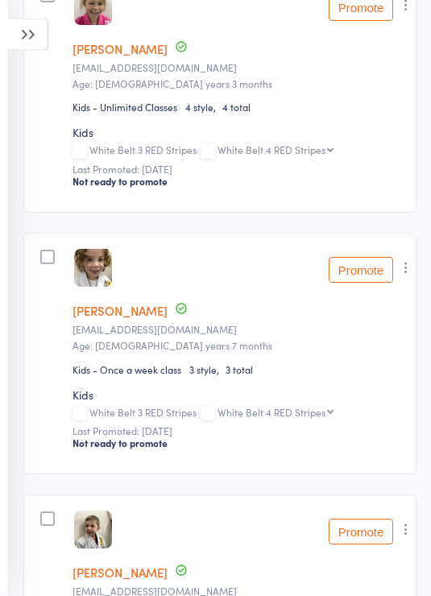
scroll to position [5023, 0]
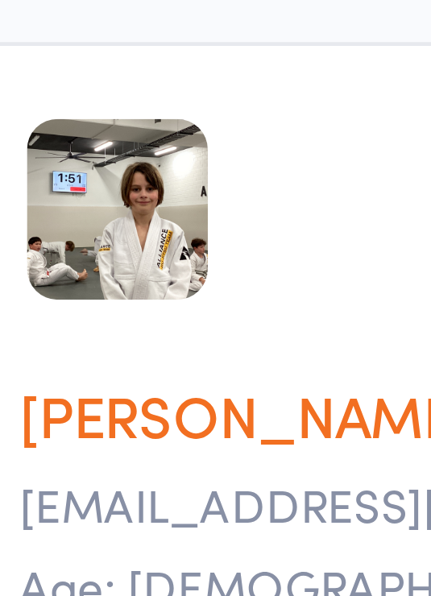
click at [70, 289] on member-row "edit [PERSON_NAME] [PERSON_NAME][EMAIL_ADDRESS][DOMAIN_NAME] Age: [DEMOGRAPHIC_…" at bounding box center [219, 410] width 393 height 242
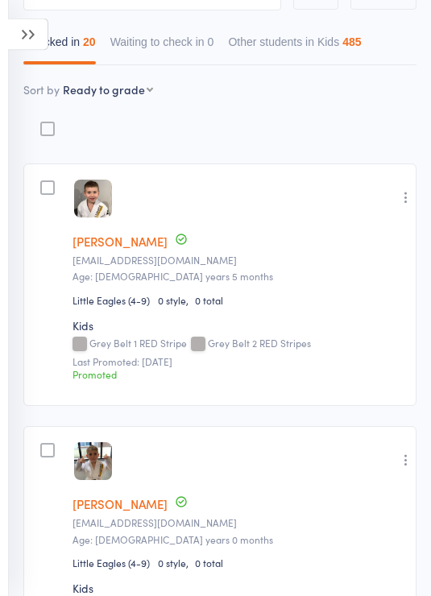
scroll to position [0, 0]
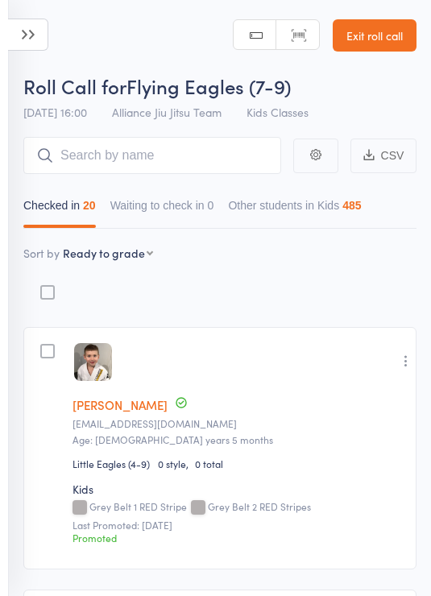
click at [29, 36] on icon at bounding box center [28, 35] width 40 height 32
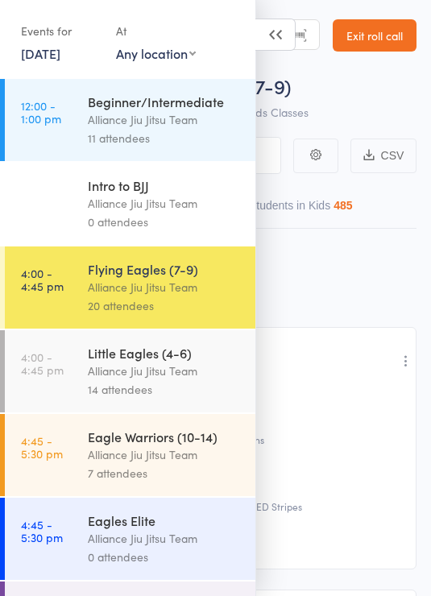
click at [193, 461] on div "Alliance Jiu Jitsu Team" at bounding box center [165, 454] width 154 height 19
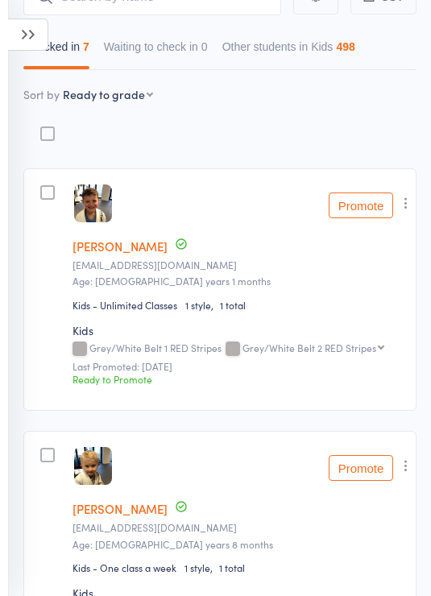
click at [399, 474] on icon "button" at bounding box center [406, 465] width 16 height 16
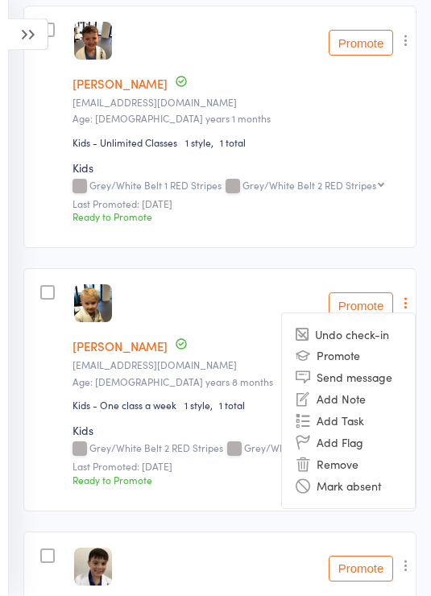
scroll to position [315, 0]
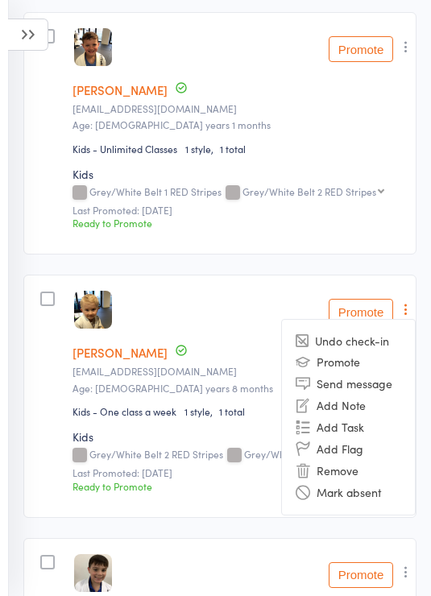
click at [362, 486] on li "Mark absent" at bounding box center [348, 493] width 133 height 22
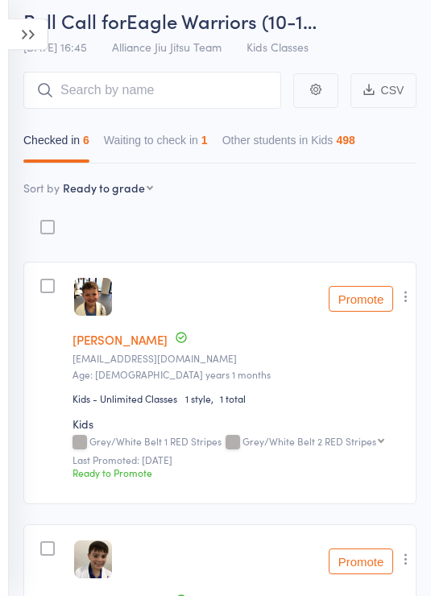
scroll to position [0, 0]
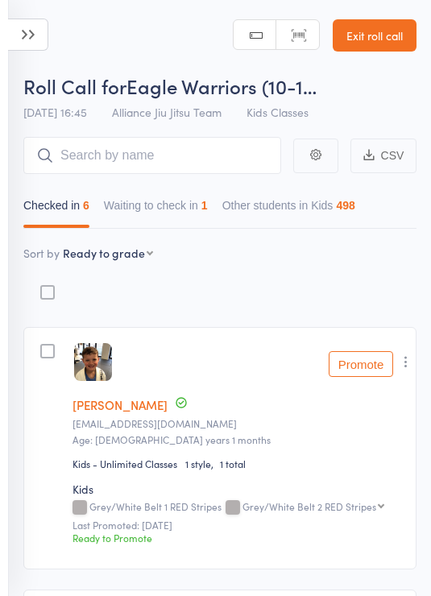
click at [201, 207] on button "Waiting to check in 1" at bounding box center [156, 209] width 104 height 37
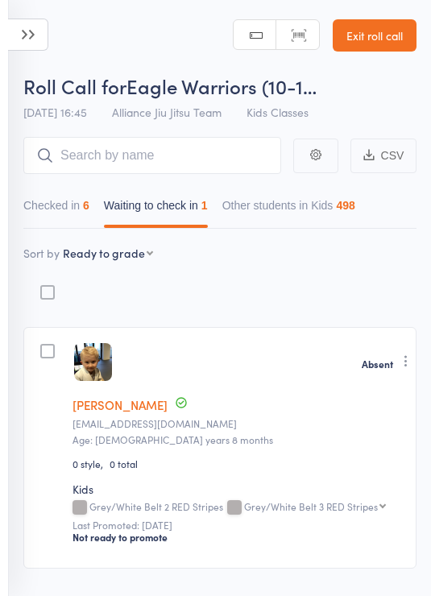
click at [407, 362] on icon "button" at bounding box center [406, 361] width 16 height 16
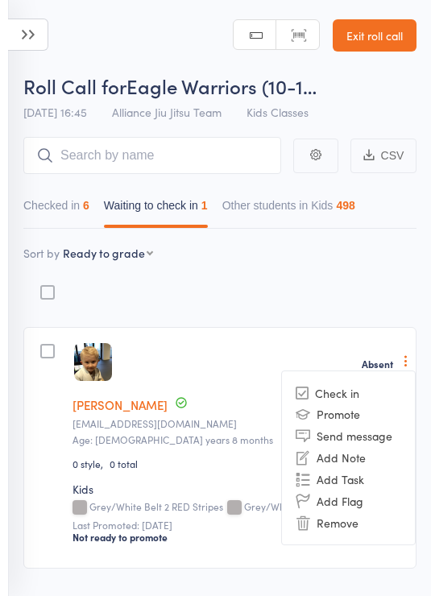
click at [383, 526] on li "Remove" at bounding box center [348, 522] width 133 height 22
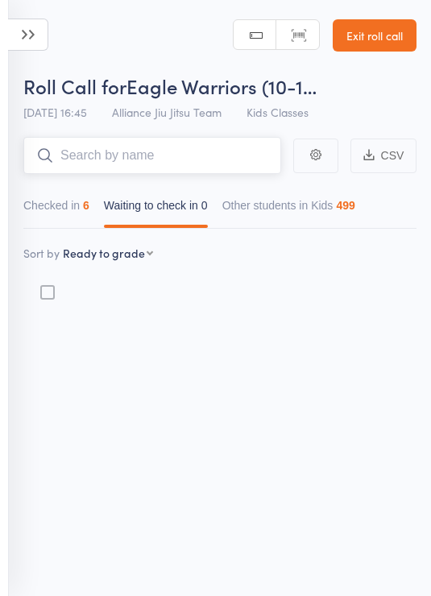
click at [213, 153] on input "search" at bounding box center [152, 155] width 258 height 37
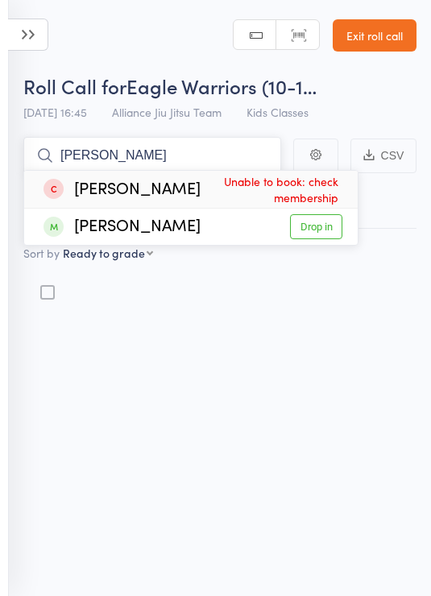
type input "[PERSON_NAME]"
click at [318, 230] on link "Drop in" at bounding box center [316, 226] width 52 height 25
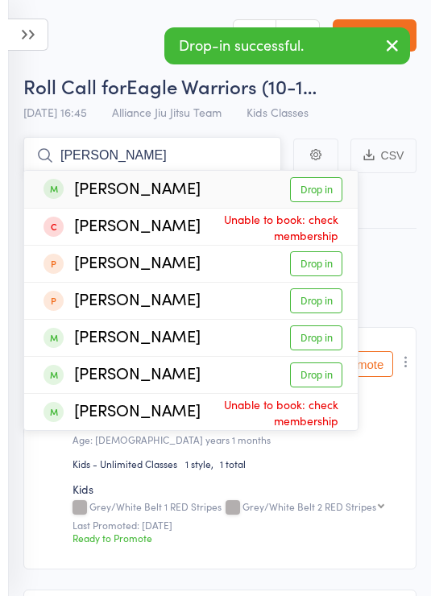
type input "[PERSON_NAME]"
click at [320, 191] on link "Drop in" at bounding box center [316, 189] width 52 height 25
